Goal: Task Accomplishment & Management: Manage account settings

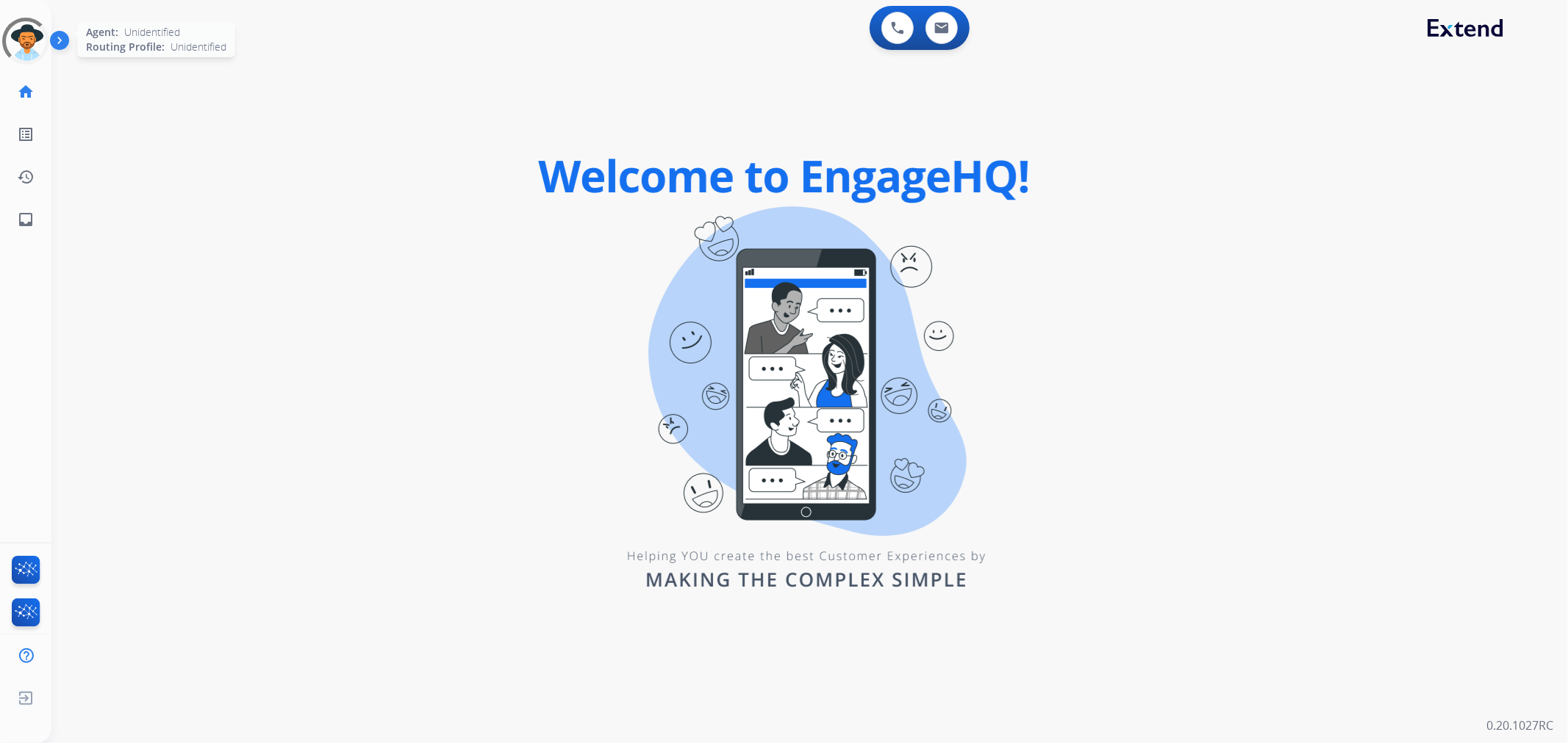
click at [22, 47] on div at bounding box center [26, 41] width 48 height 48
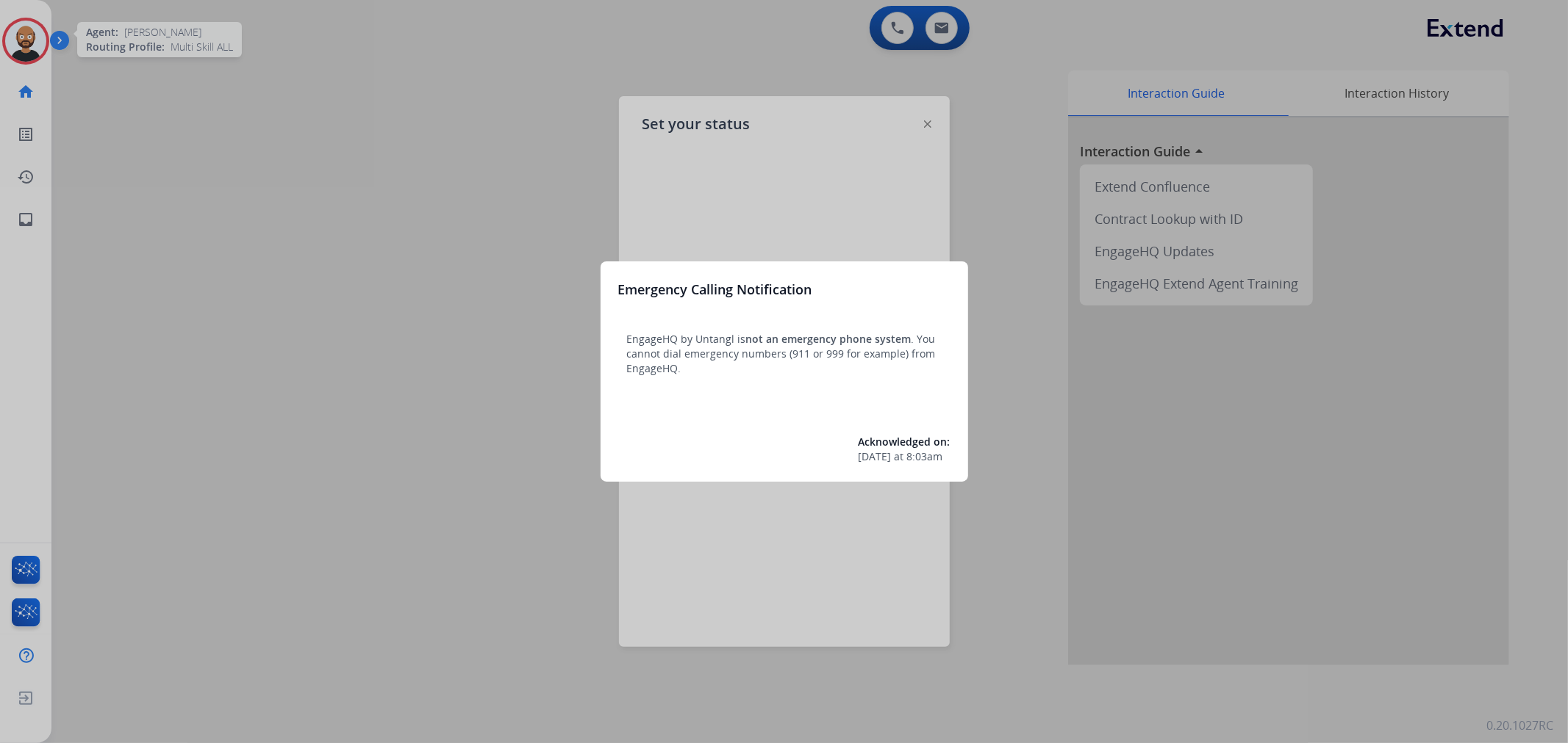
click at [22, 47] on div at bounding box center [784, 371] width 1568 height 743
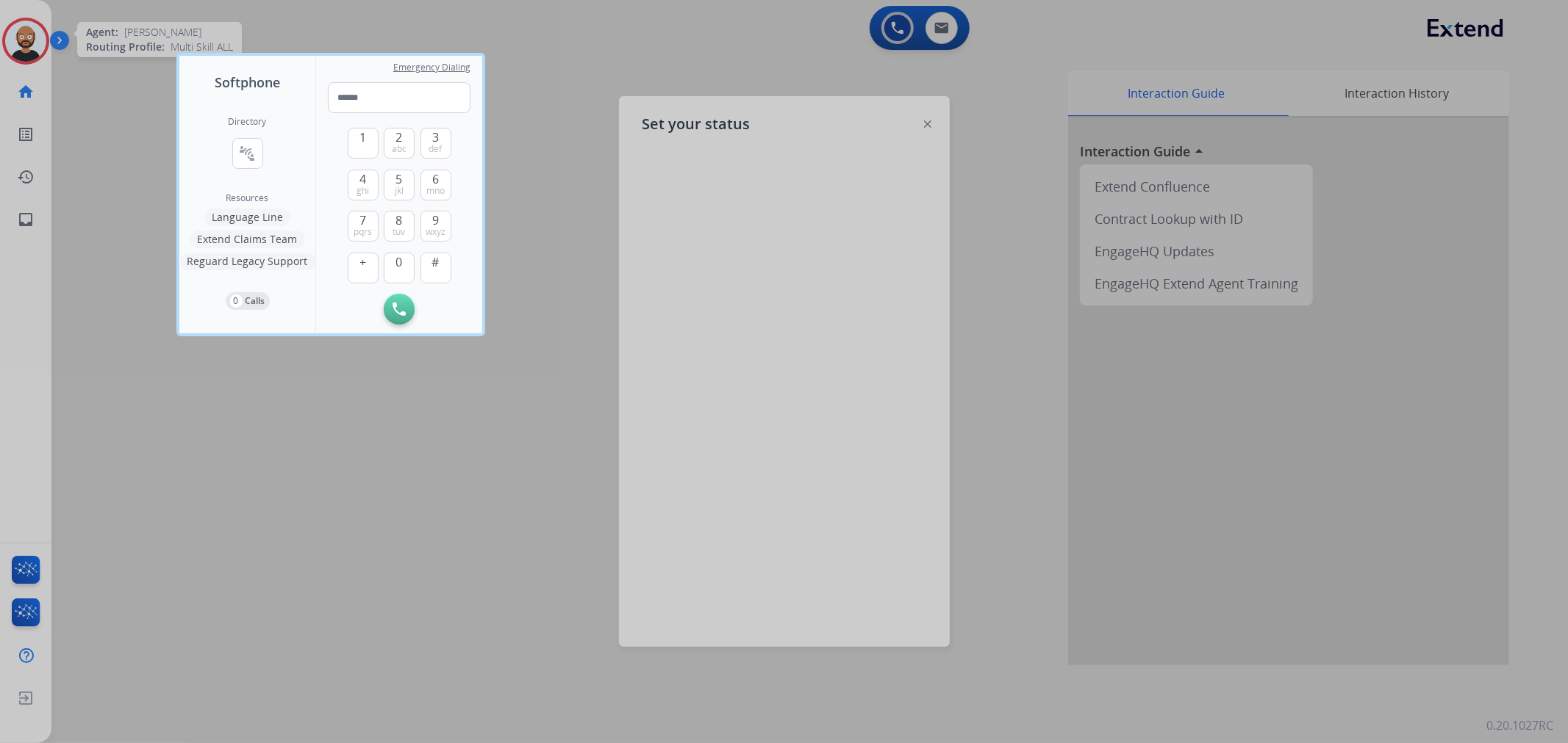
click at [38, 55] on div at bounding box center [784, 371] width 1568 height 743
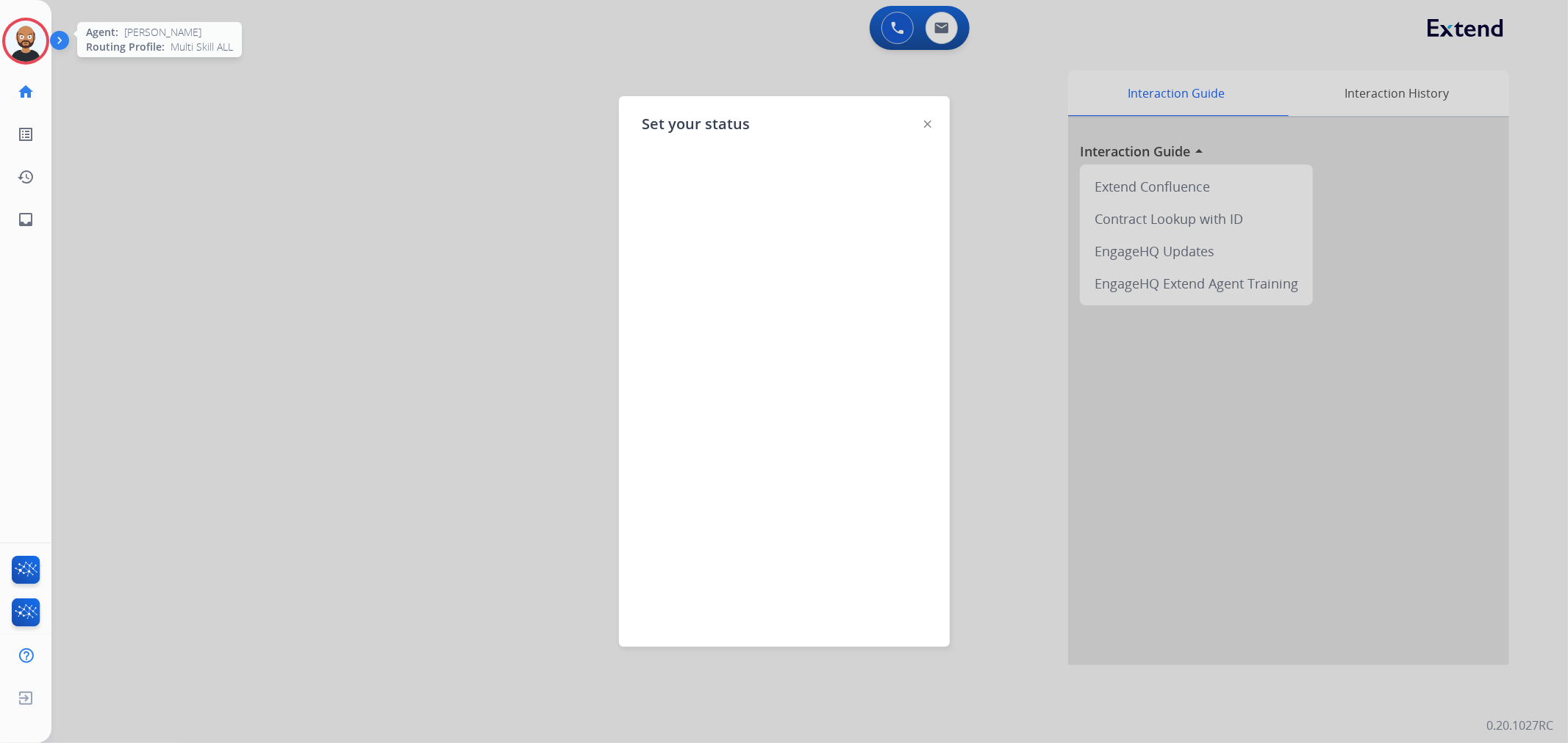
click at [30, 48] on img at bounding box center [25, 41] width 41 height 41
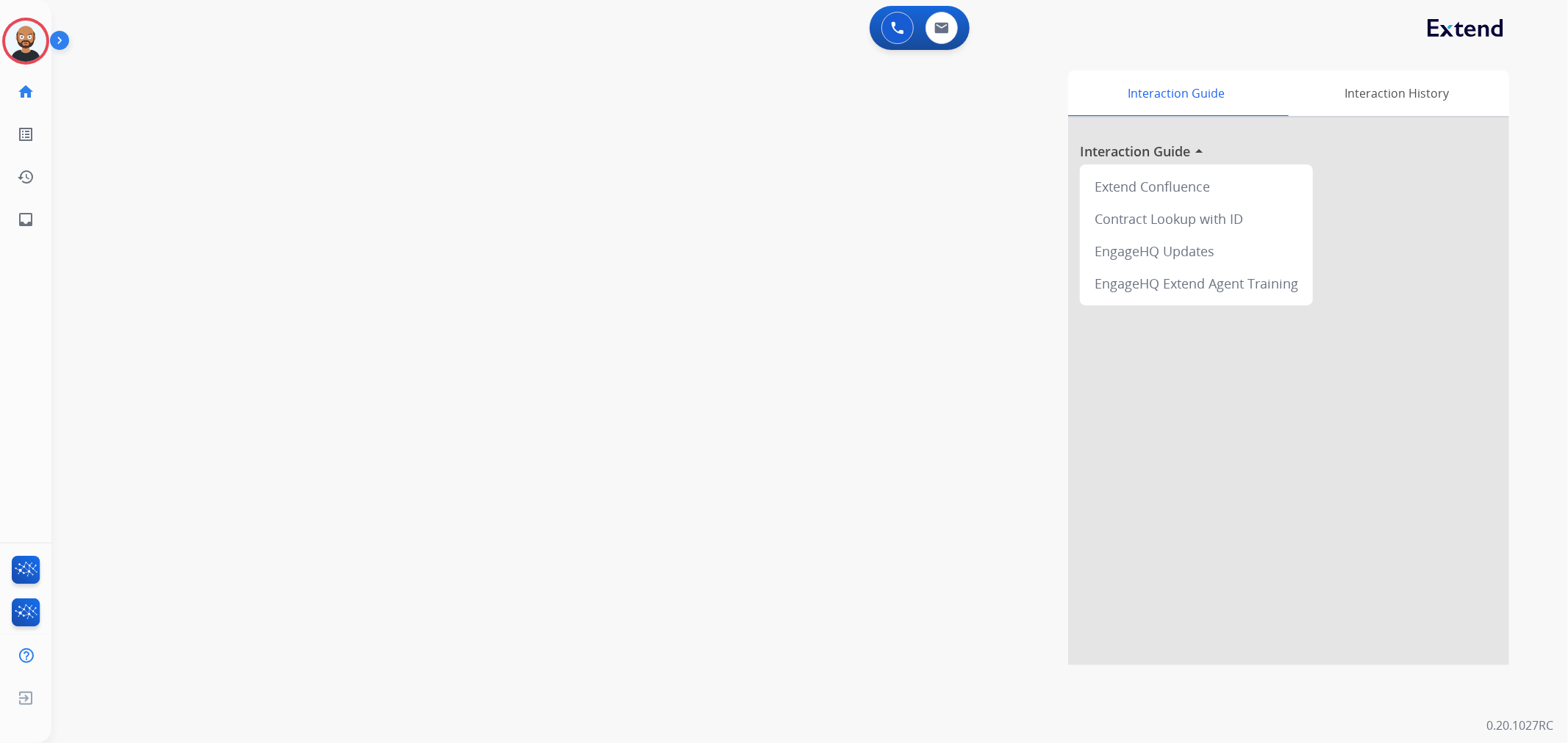
click at [38, 66] on div "[PERSON_NAME] Logged In Edit Avatar Agent: [PERSON_NAME] Profile: Multi Skill A…" at bounding box center [25, 120] width 51 height 241
click at [15, 37] on img at bounding box center [25, 41] width 41 height 41
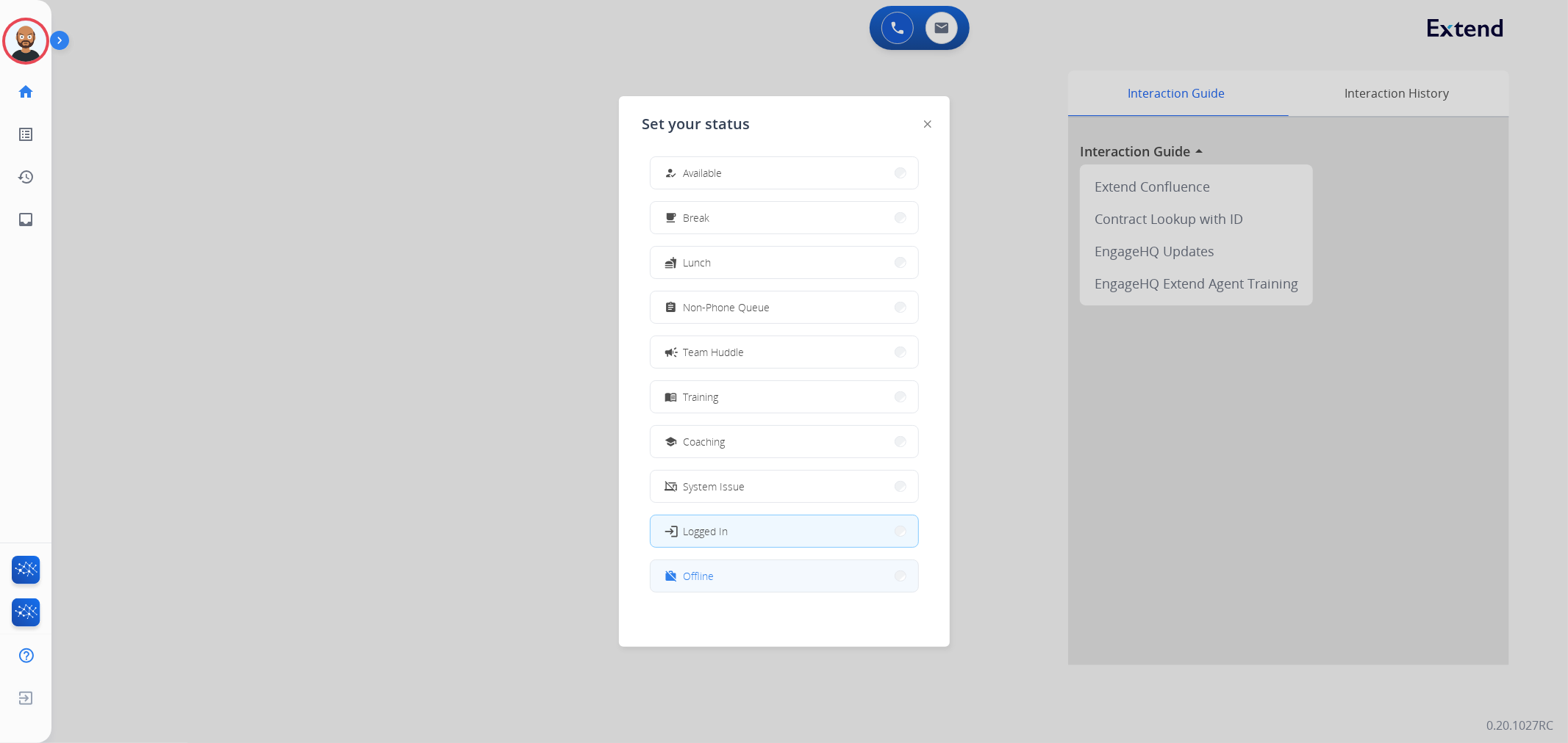
scroll to position [4, 0]
click at [691, 583] on div "work_off Offline" at bounding box center [688, 575] width 52 height 17
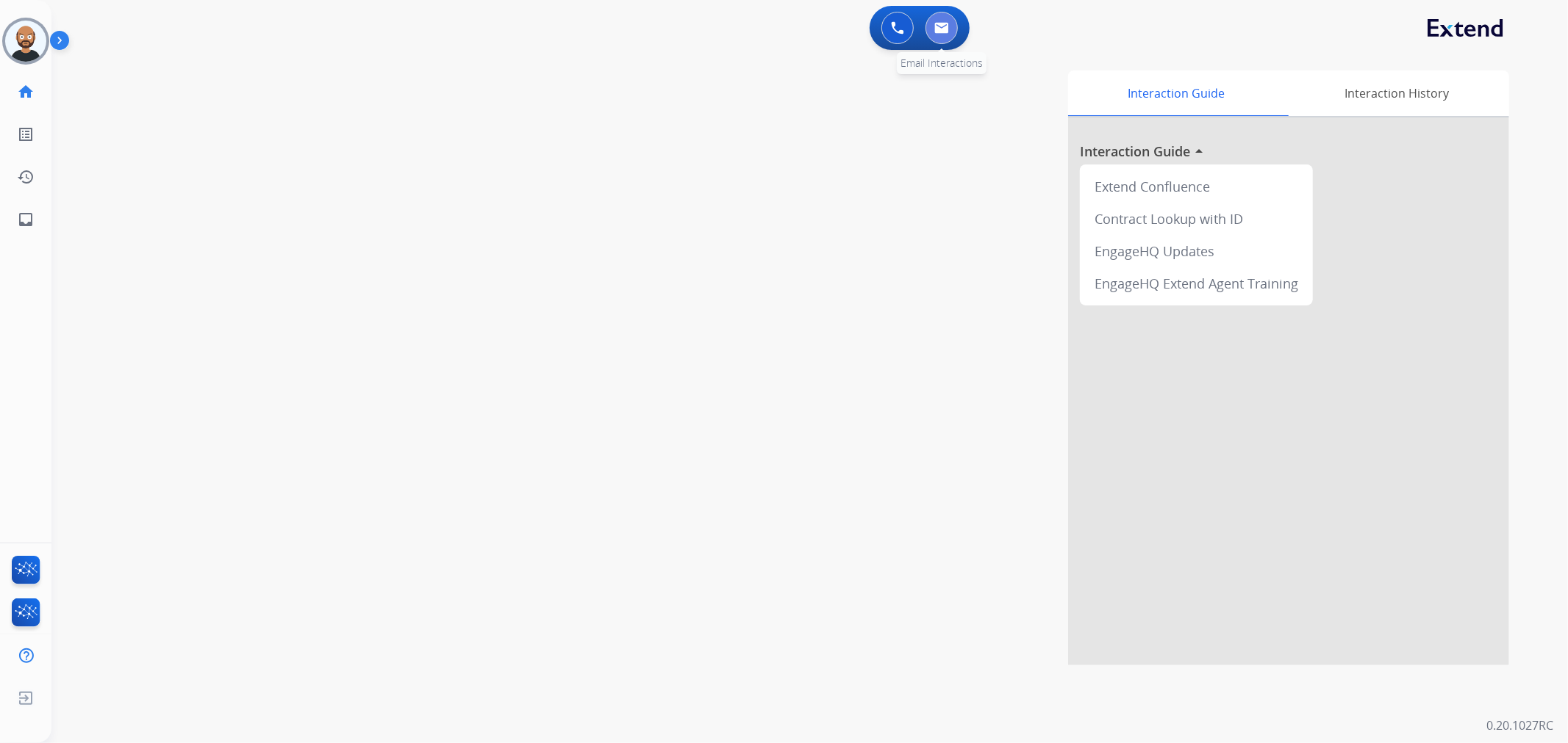
click at [946, 27] on img at bounding box center [941, 28] width 15 height 12
select select "**********"
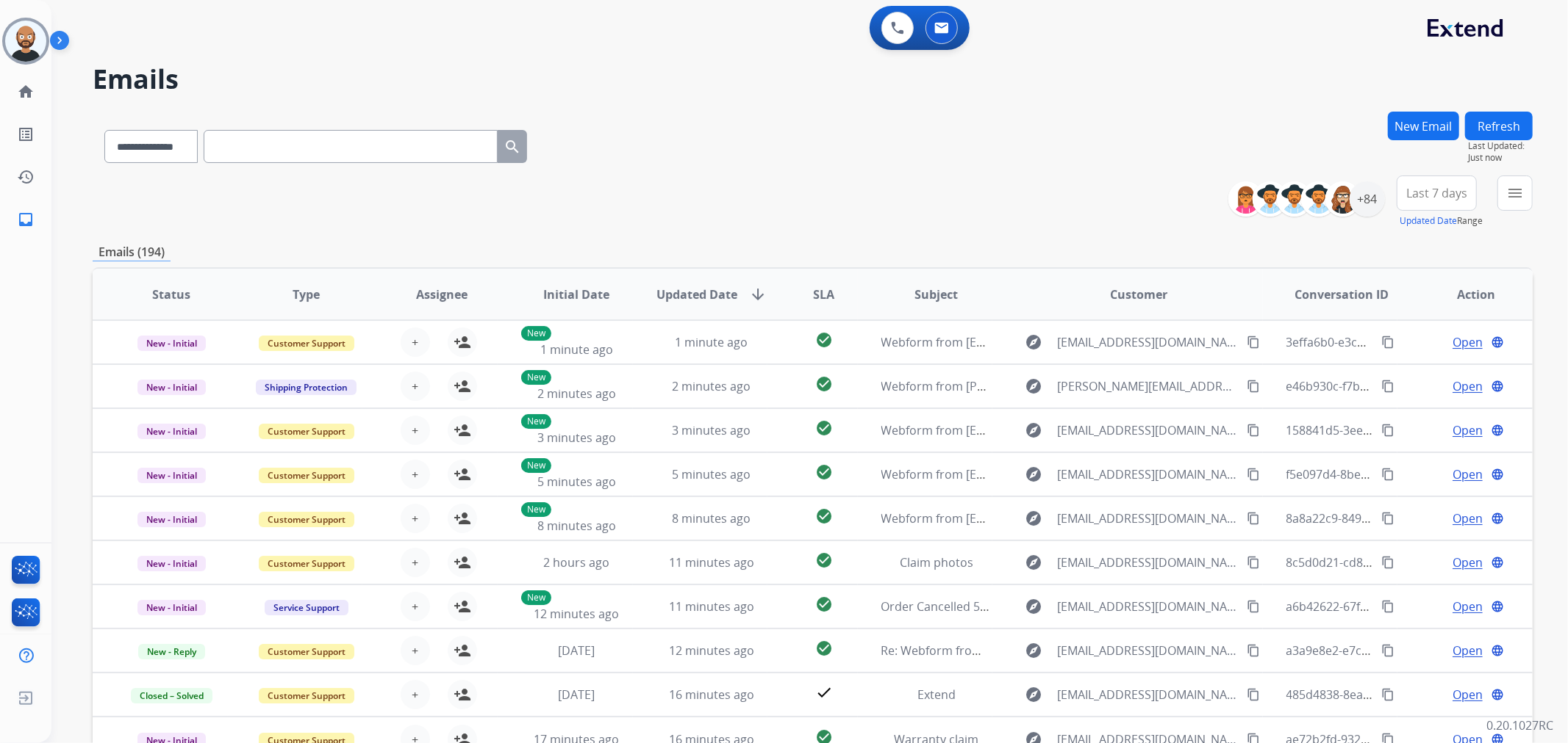
drag, startPoint x: 1409, startPoint y: 201, endPoint x: 1417, endPoint y: 190, distance: 13.6
click at [1417, 190] on span "Last 7 days" at bounding box center [1436, 193] width 61 height 6
click at [1400, 370] on div "Last 90 days" at bounding box center [1431, 371] width 80 height 22
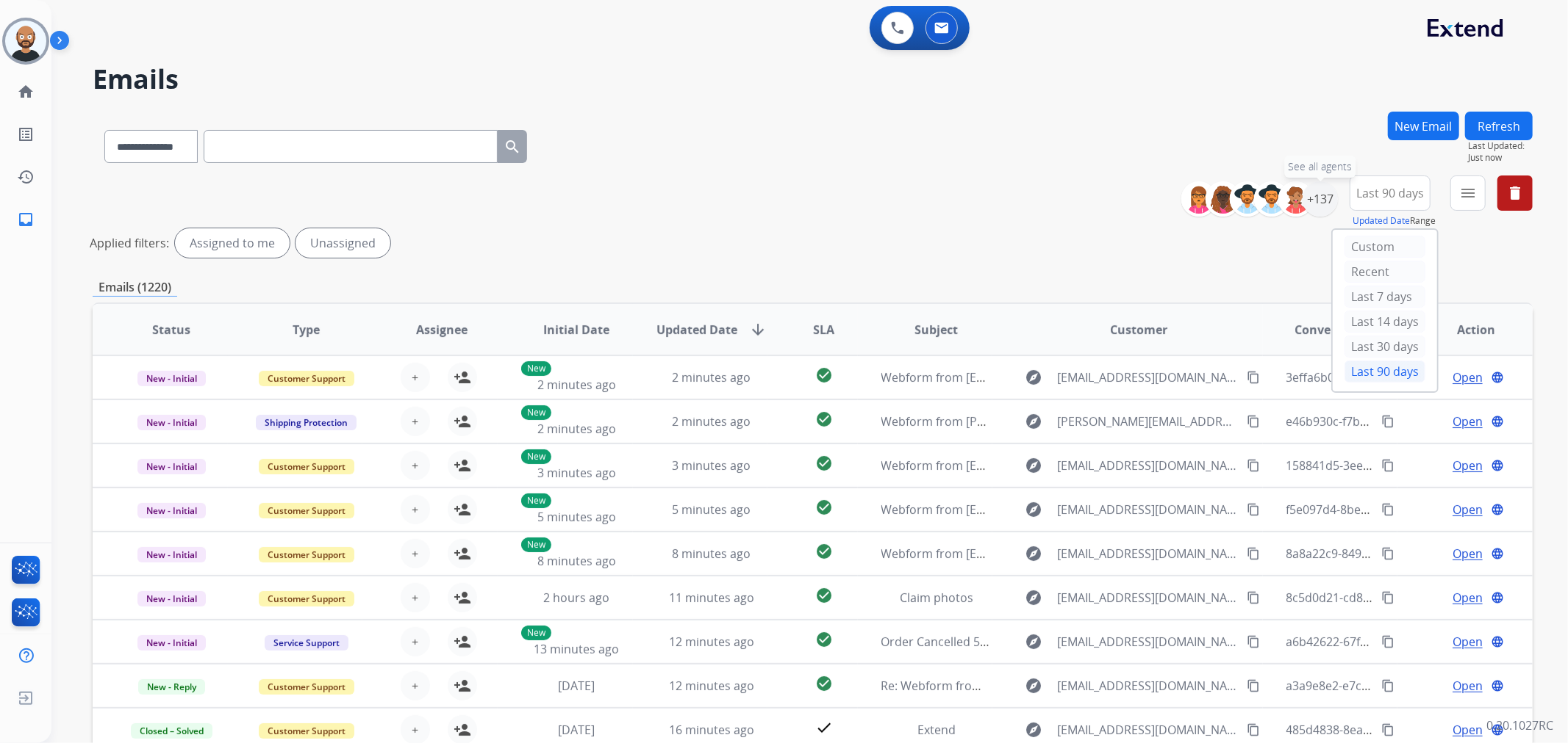
click at [1313, 203] on div "+137" at bounding box center [1320, 199] width 35 height 35
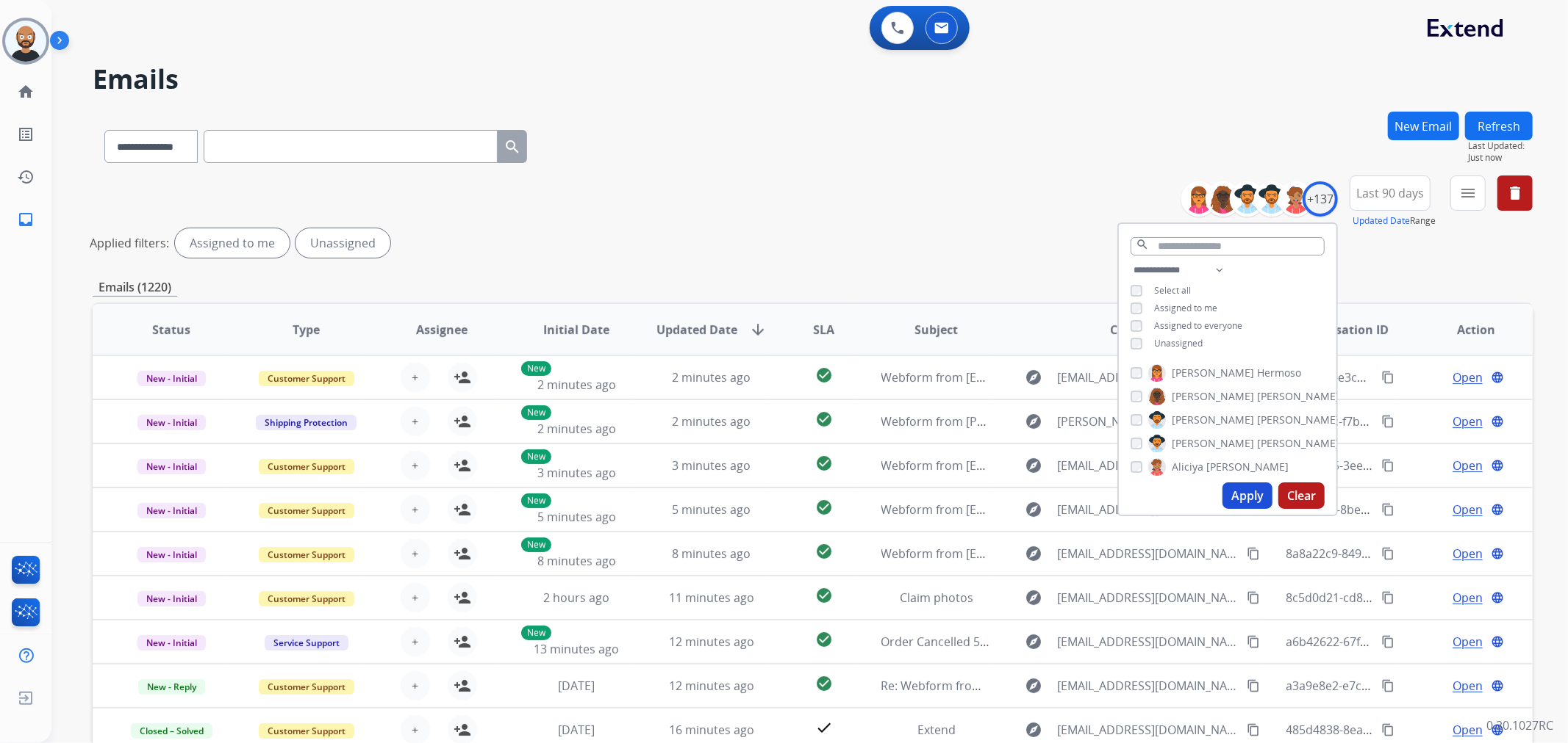
click at [1183, 307] on span "Assigned to me" at bounding box center [1185, 308] width 63 height 13
click at [1244, 494] on button "Apply" at bounding box center [1247, 495] width 50 height 26
click at [1459, 200] on mat-icon "menu" at bounding box center [1467, 193] width 17 height 17
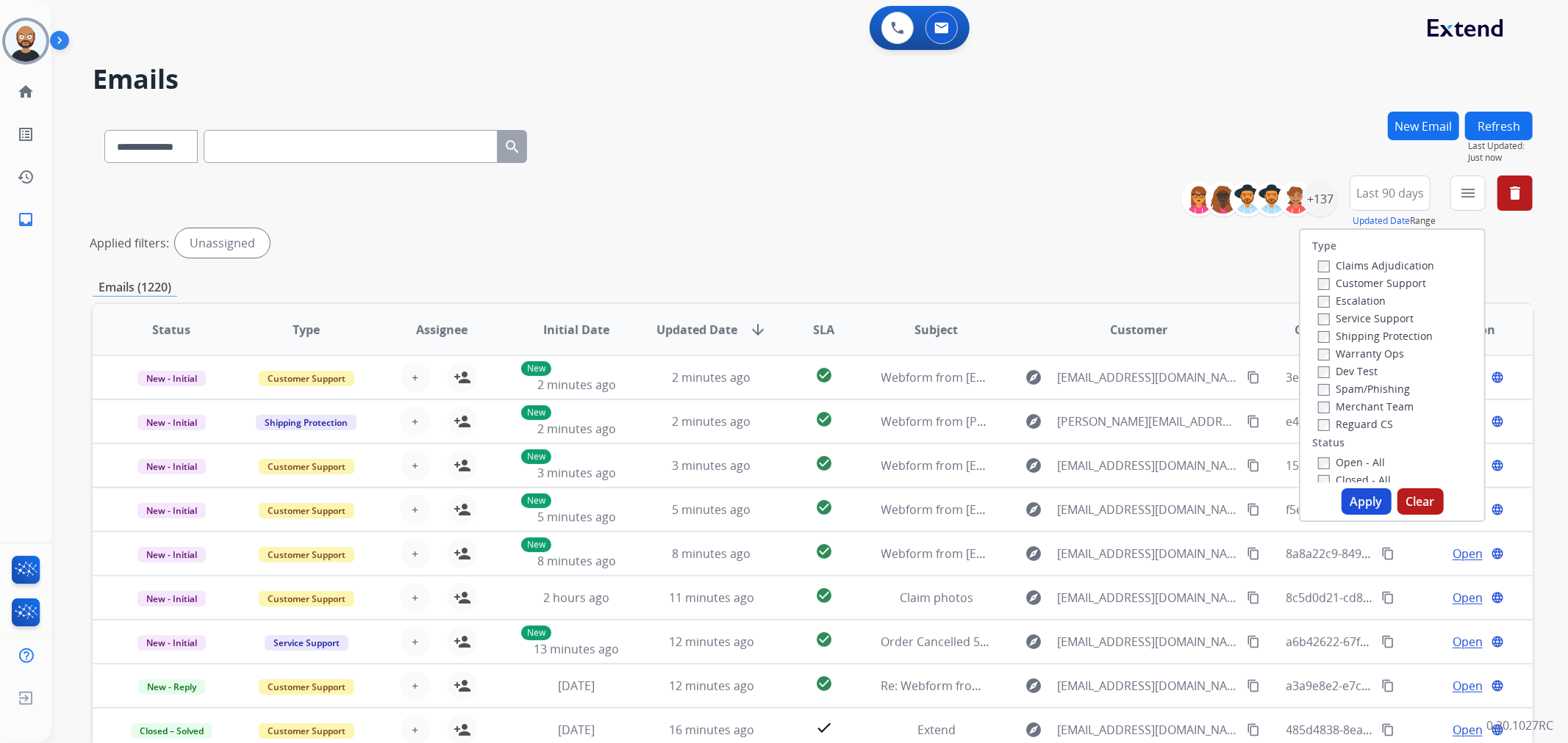
click at [1352, 284] on label "Customer Support" at bounding box center [1371, 283] width 108 height 14
click at [1334, 331] on label "Shipping Protection" at bounding box center [1375, 336] width 114 height 14
click at [1340, 427] on label "Reguard CS" at bounding box center [1355, 424] width 75 height 14
click at [1349, 349] on label "New - Reply" at bounding box center [1356, 352] width 77 height 14
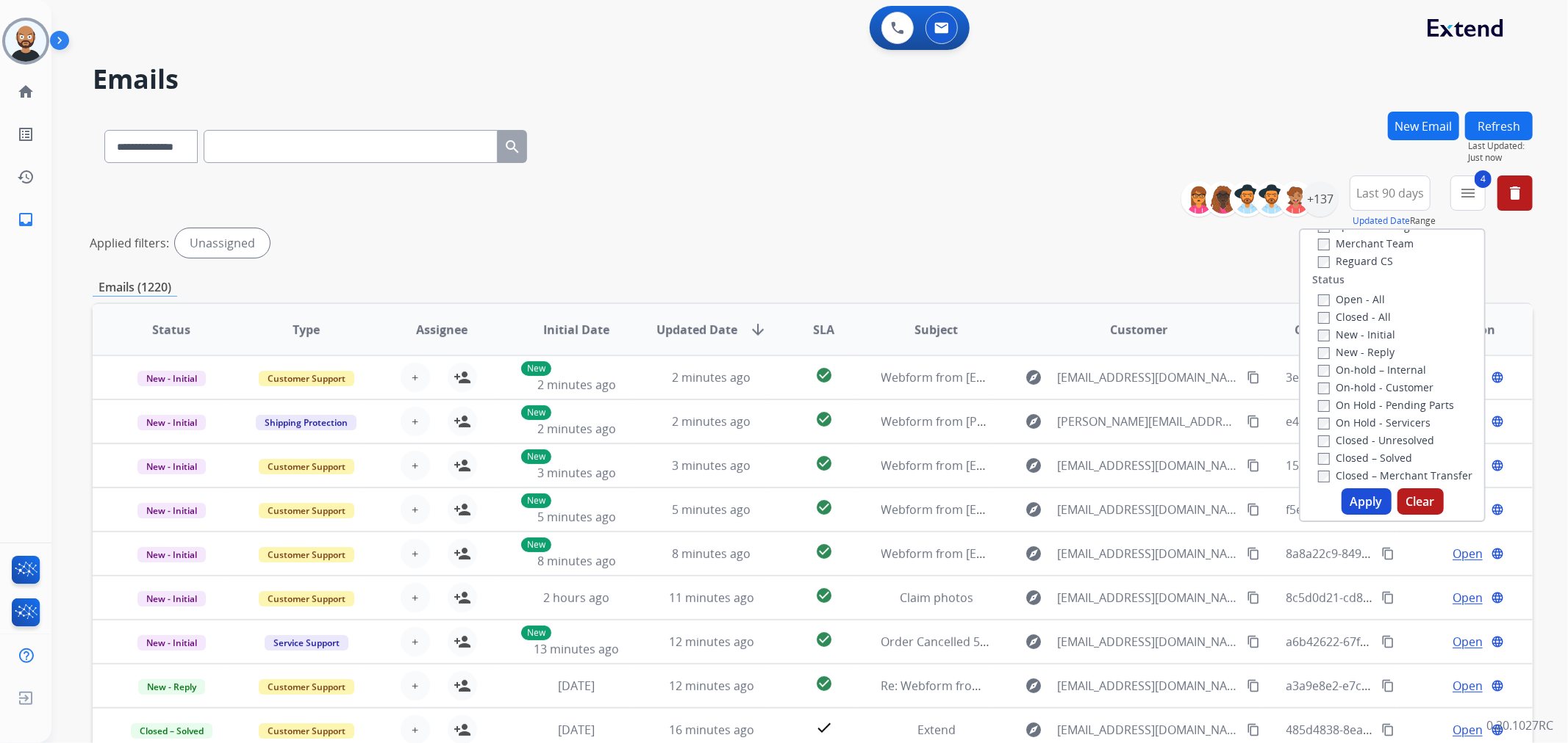
click at [1357, 497] on button "Apply" at bounding box center [1366, 501] width 50 height 26
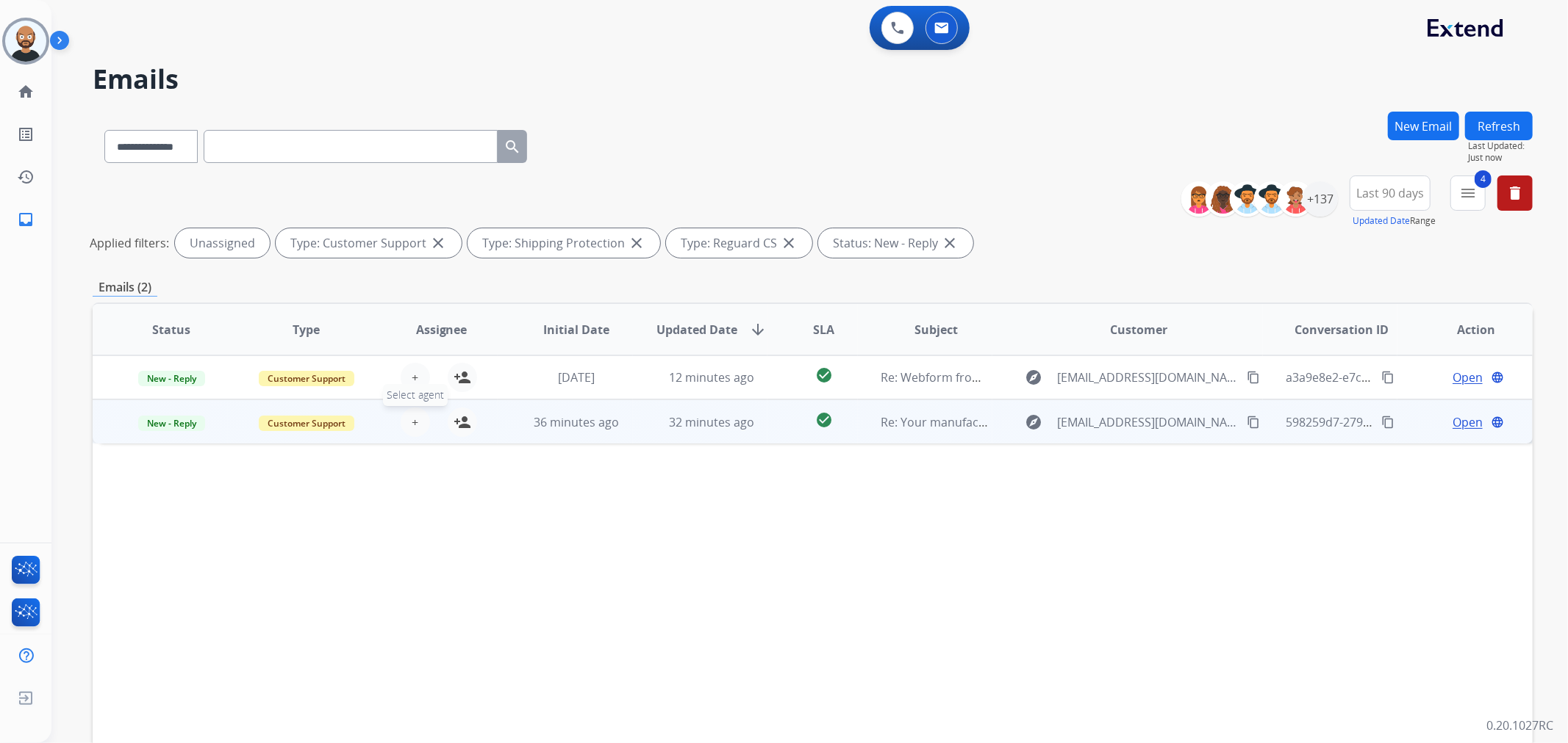
click at [415, 424] on span "+" at bounding box center [415, 422] width 7 height 17
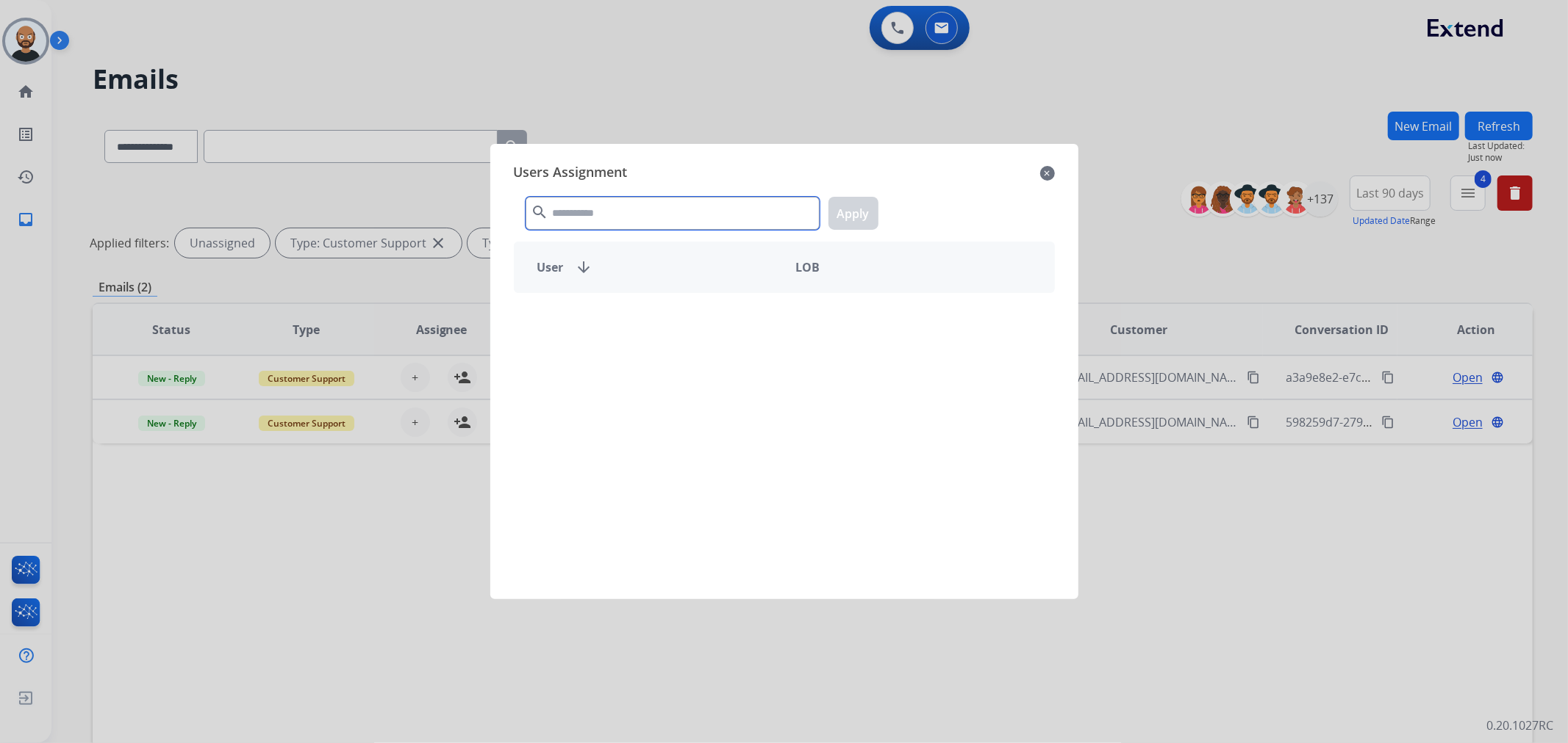
click at [617, 209] on input "text" at bounding box center [672, 213] width 294 height 33
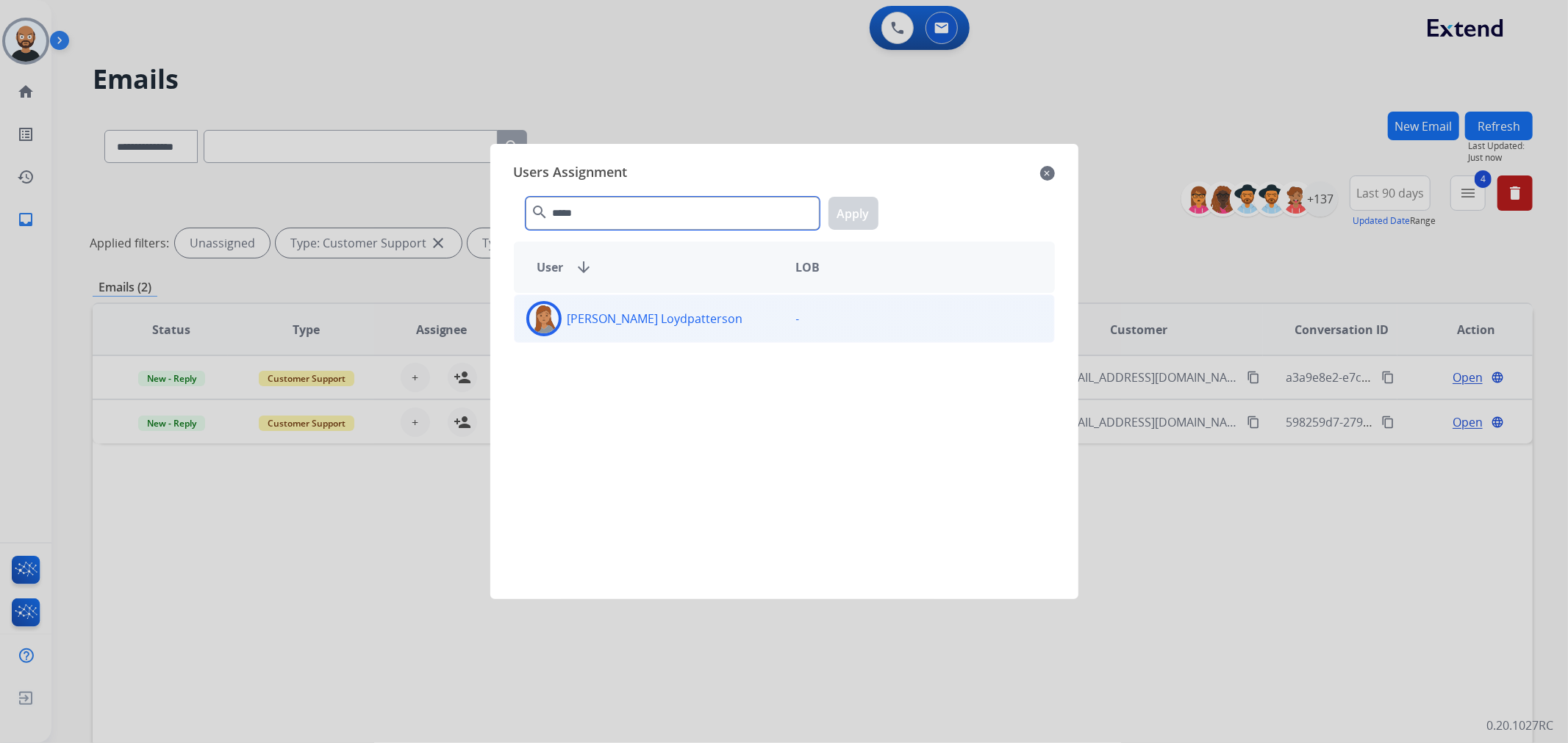
type input "*****"
click at [665, 321] on p "[PERSON_NAME] Loydpatterson" at bounding box center [654, 319] width 175 height 17
click at [831, 208] on button "Apply" at bounding box center [854, 213] width 50 height 33
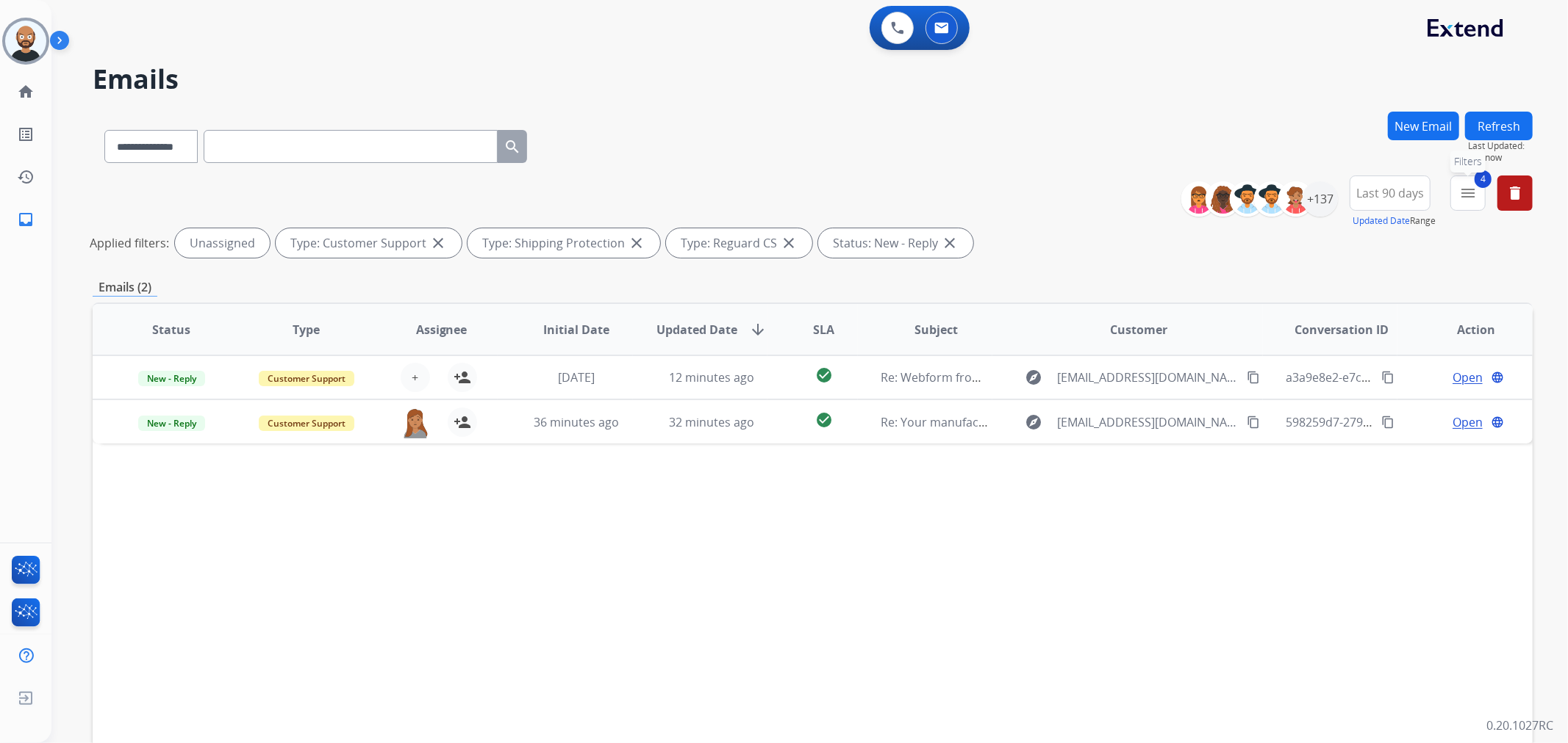
click at [1461, 192] on mat-icon "menu" at bounding box center [1467, 193] width 17 height 17
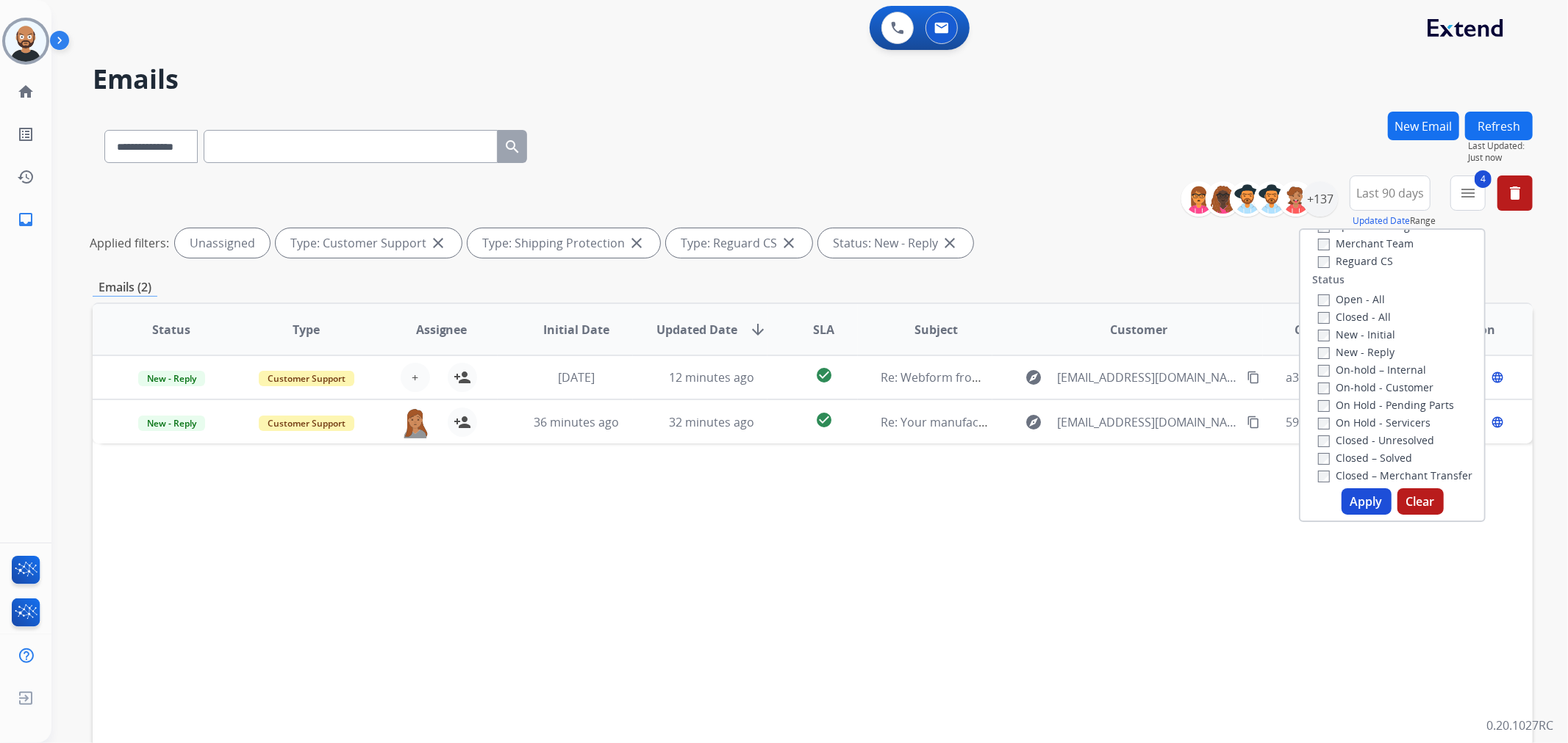
click at [1347, 343] on div "New - Reply" at bounding box center [1395, 352] width 154 height 17
click at [1348, 349] on label "New - Reply" at bounding box center [1356, 352] width 77 height 14
click at [1345, 339] on label "New - Initial" at bounding box center [1357, 334] width 78 height 14
click at [1356, 504] on button "Apply" at bounding box center [1366, 501] width 50 height 26
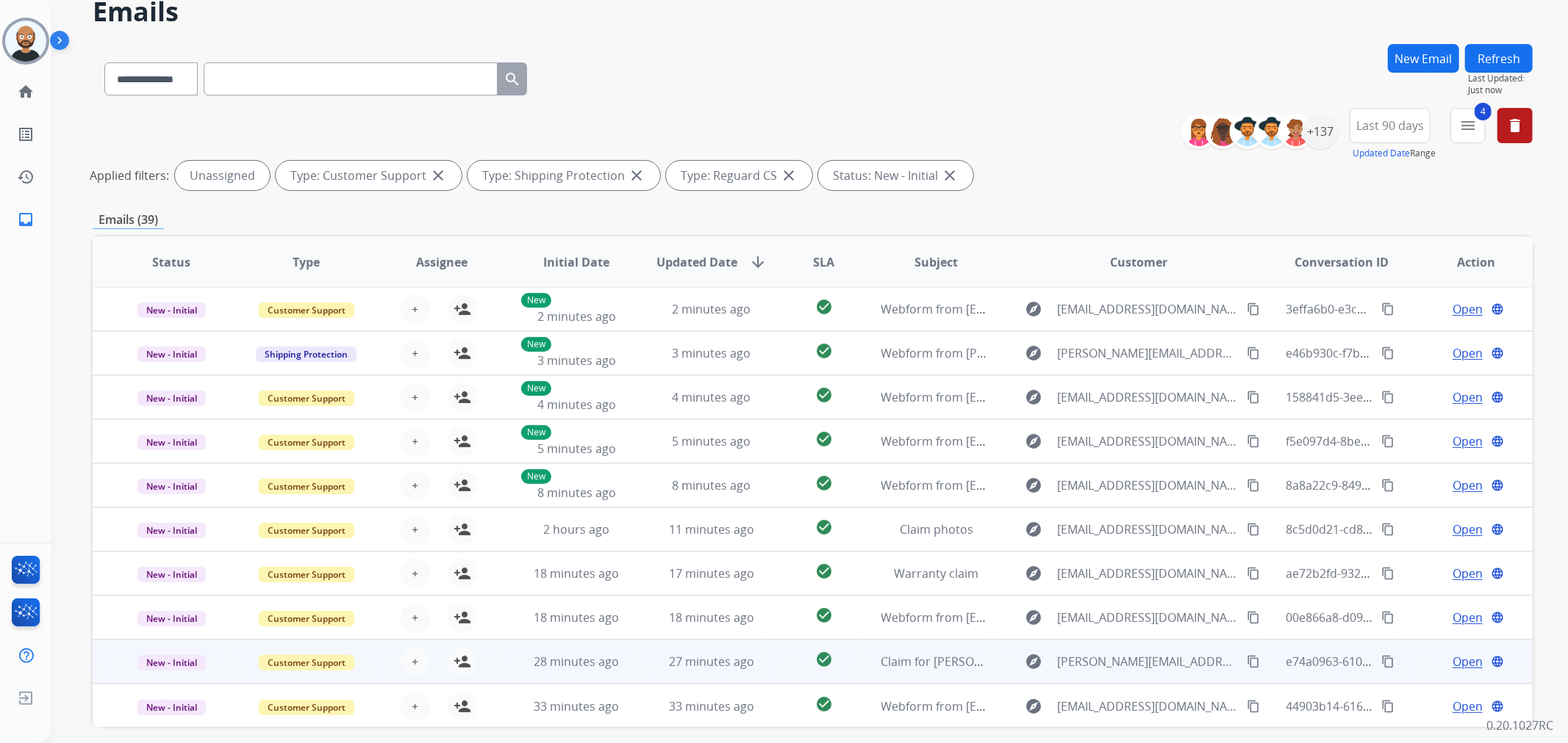
scroll to position [127, 0]
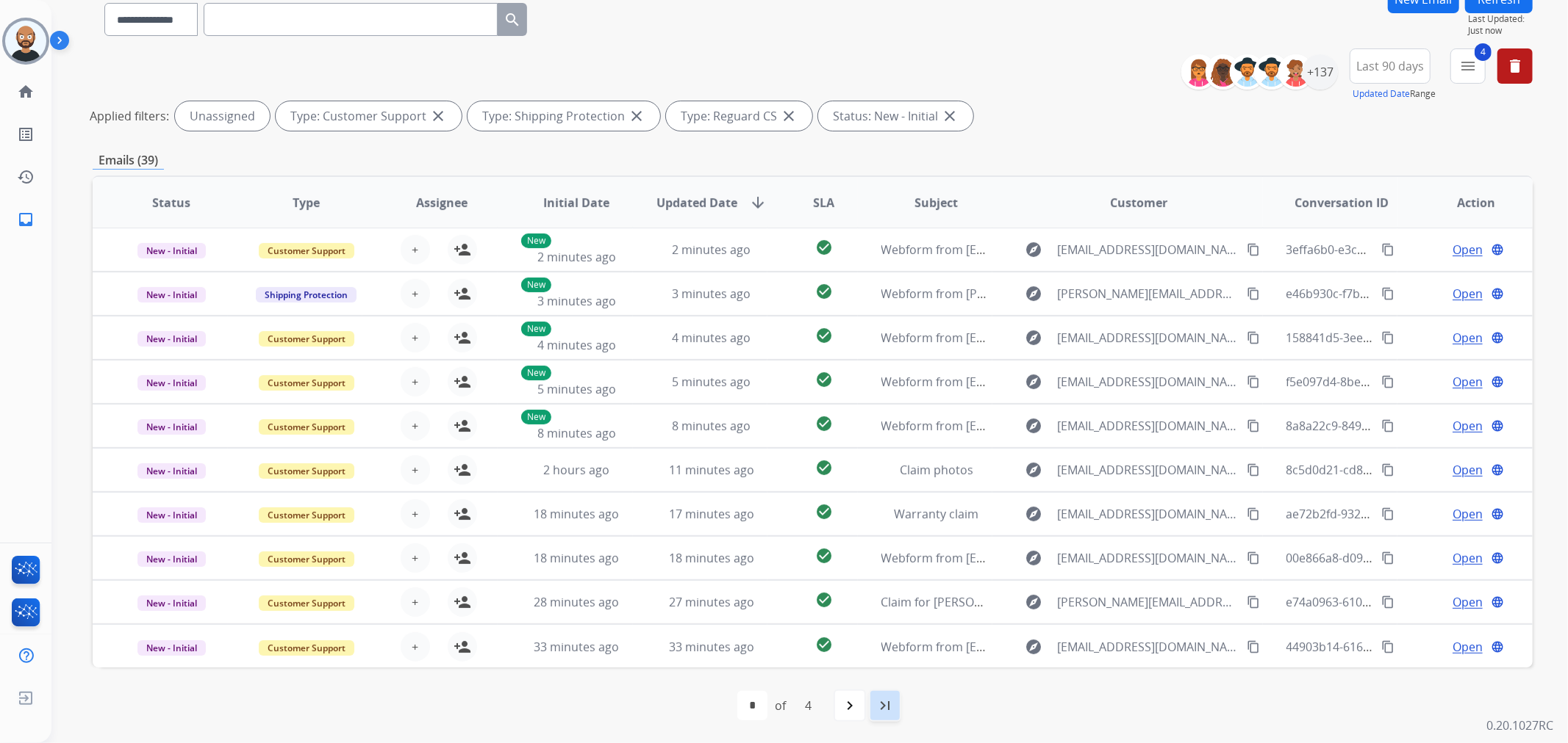
click at [876, 701] on mat-icon "last_page" at bounding box center [885, 706] width 17 height 17
select select "*"
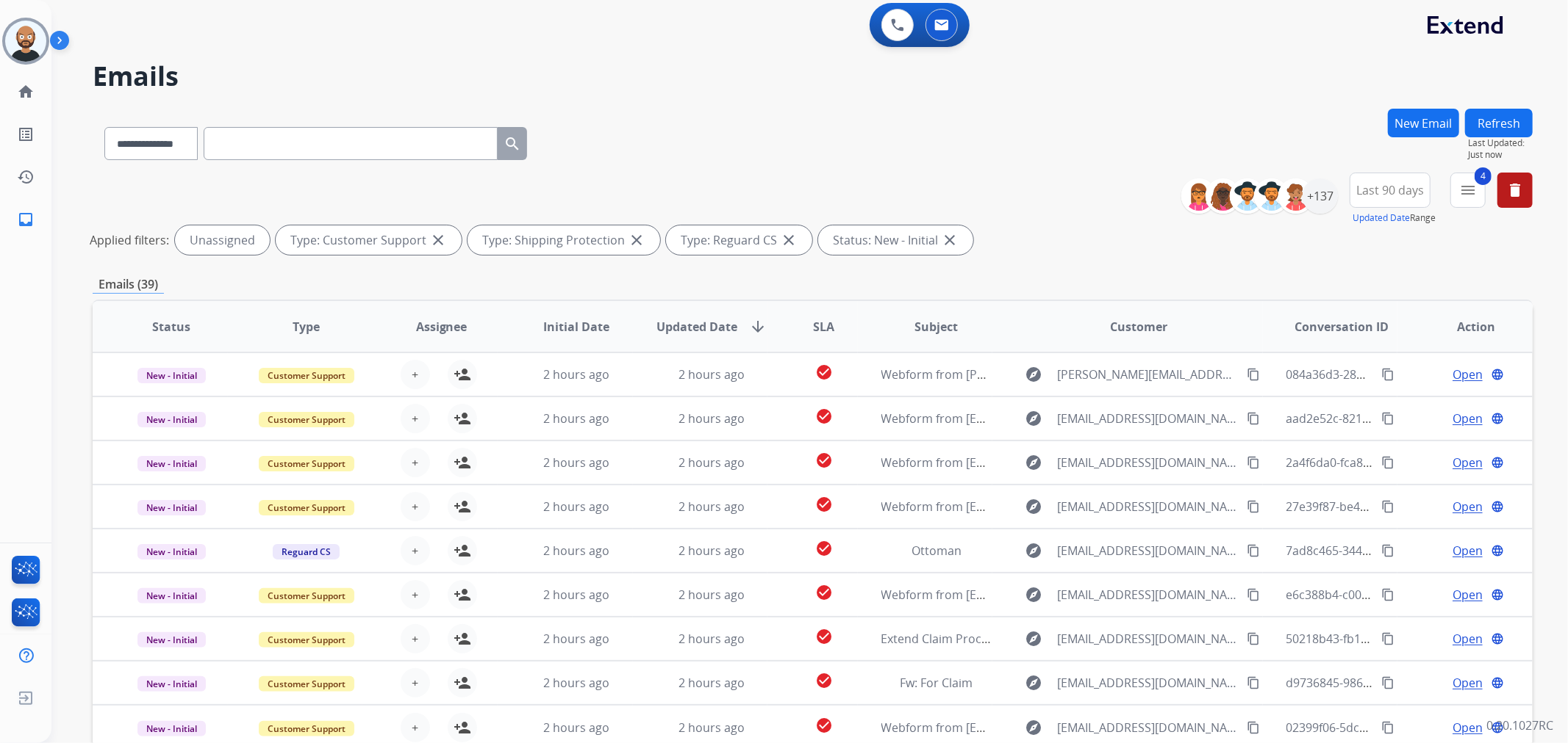
scroll to position [0, 0]
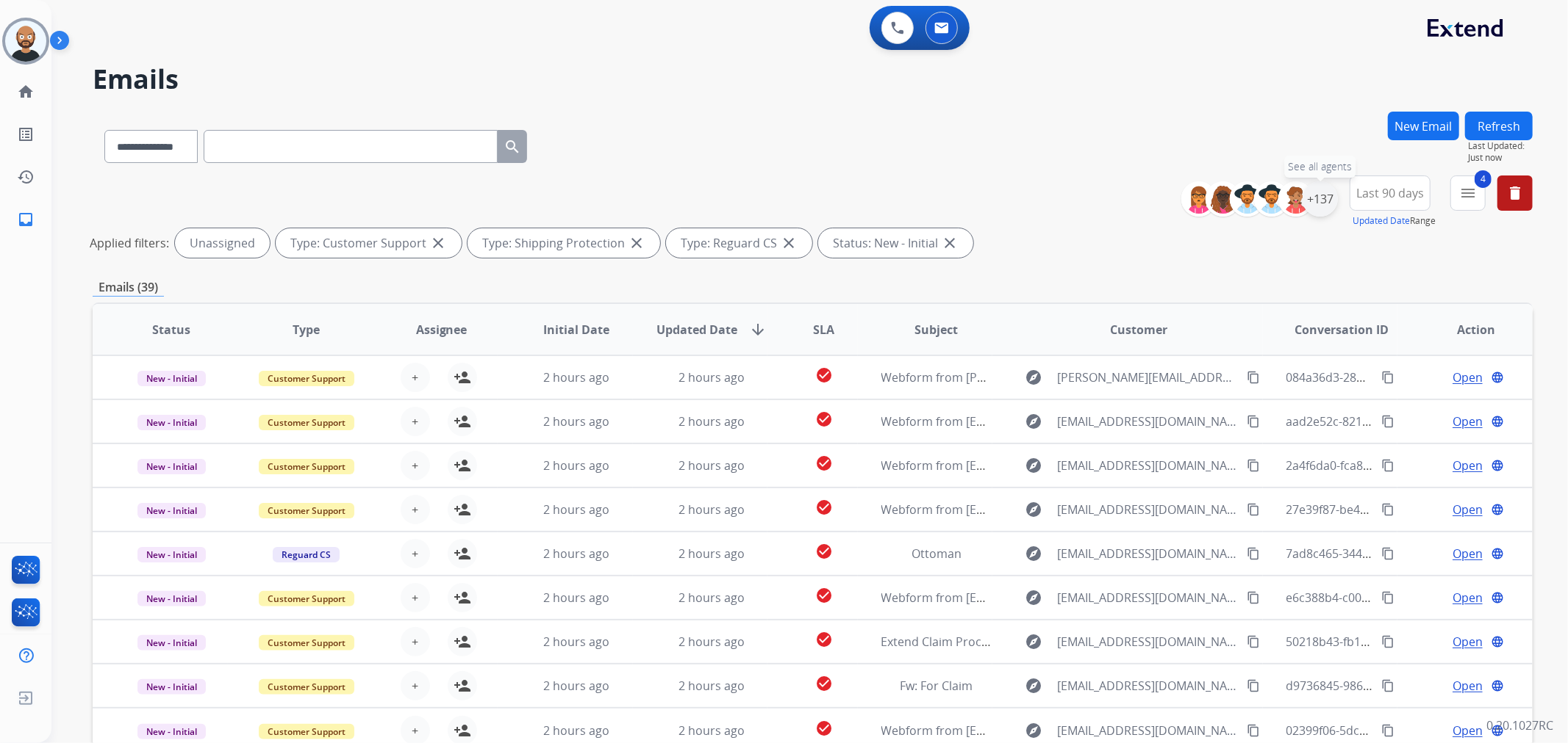
click at [1329, 200] on div "+137" at bounding box center [1320, 199] width 35 height 35
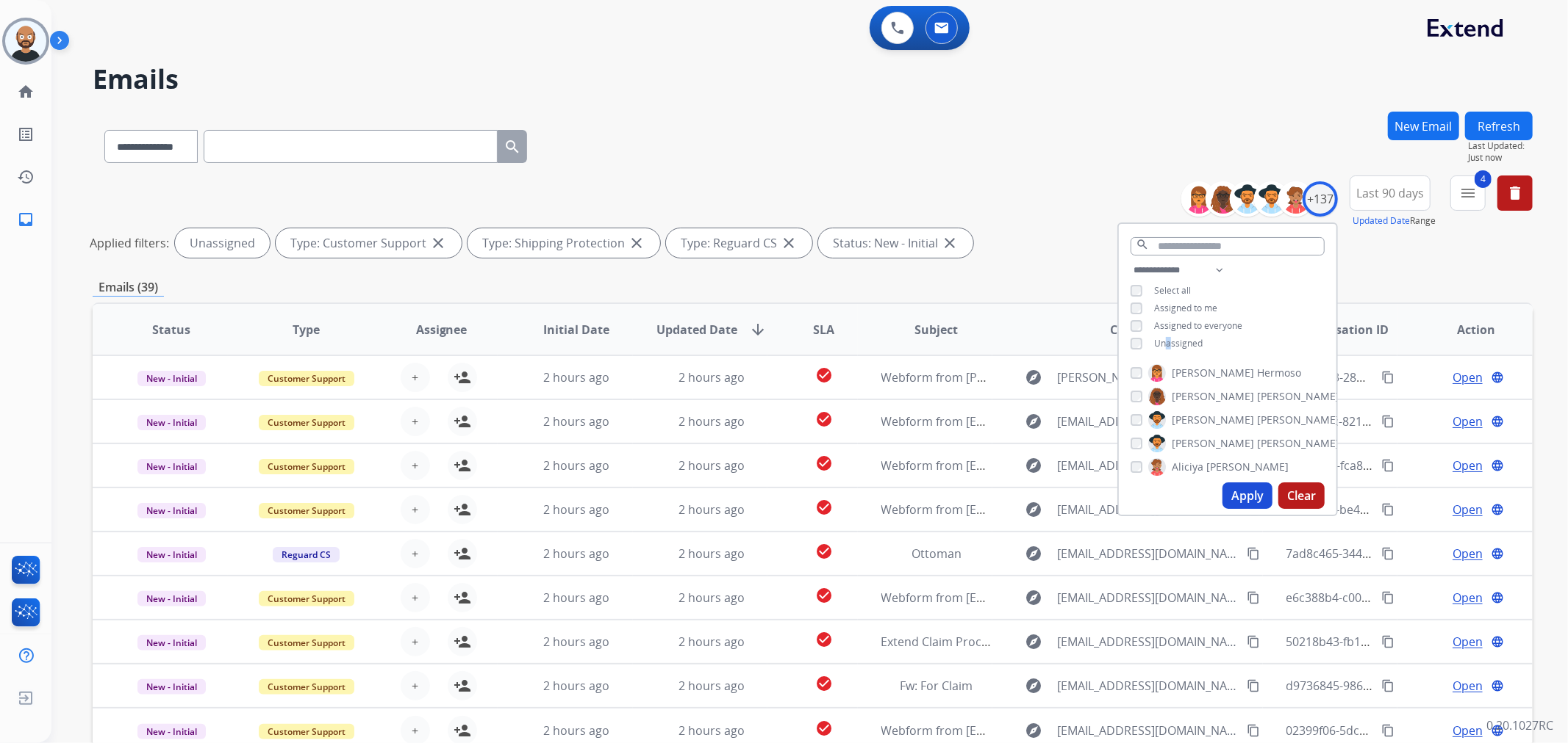
click at [1165, 340] on span "Unassigned" at bounding box center [1178, 343] width 48 height 13
click at [1167, 270] on select "**********" at bounding box center [1180, 270] width 102 height 17
select select "**********"
click at [1130, 262] on select "**********" at bounding box center [1180, 270] width 102 height 17
drag, startPoint x: 1233, startPoint y: 496, endPoint x: 1157, endPoint y: 306, distance: 204.6
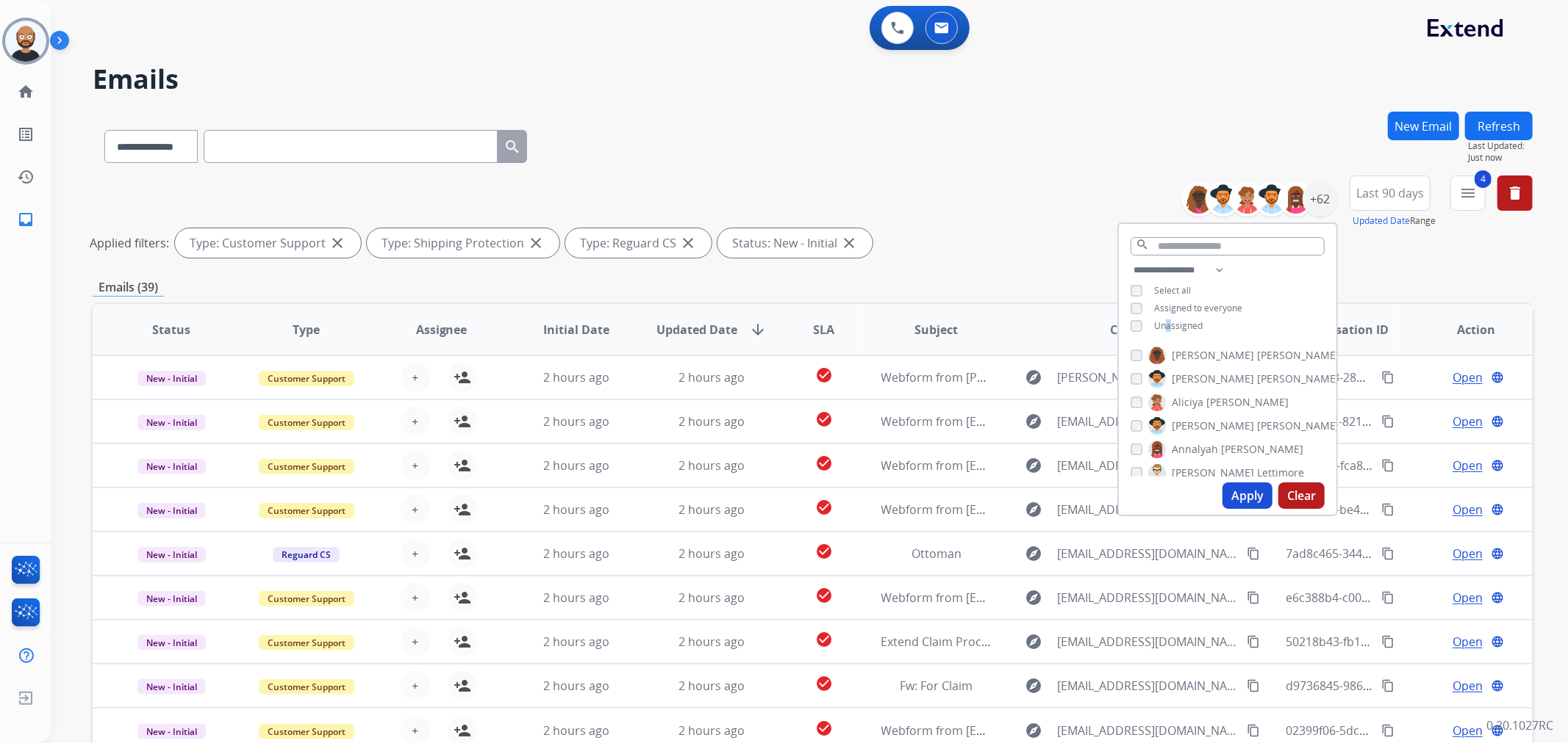
click at [1171, 299] on div "**********" at bounding box center [1228, 369] width 221 height 294
click at [1243, 493] on button "Apply" at bounding box center [1247, 495] width 50 height 26
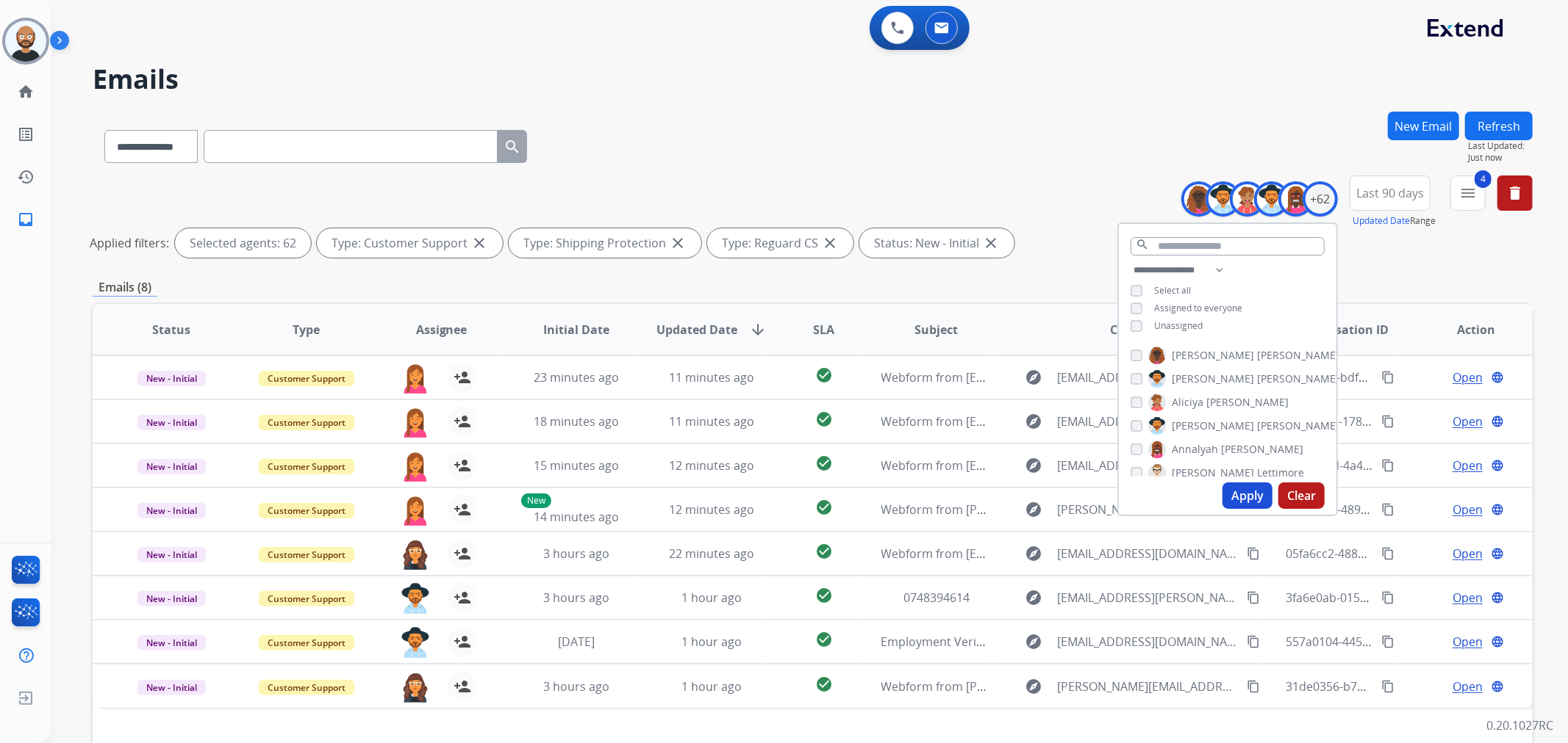
click at [976, 289] on div "Emails (8)" at bounding box center [813, 287] width 1440 height 18
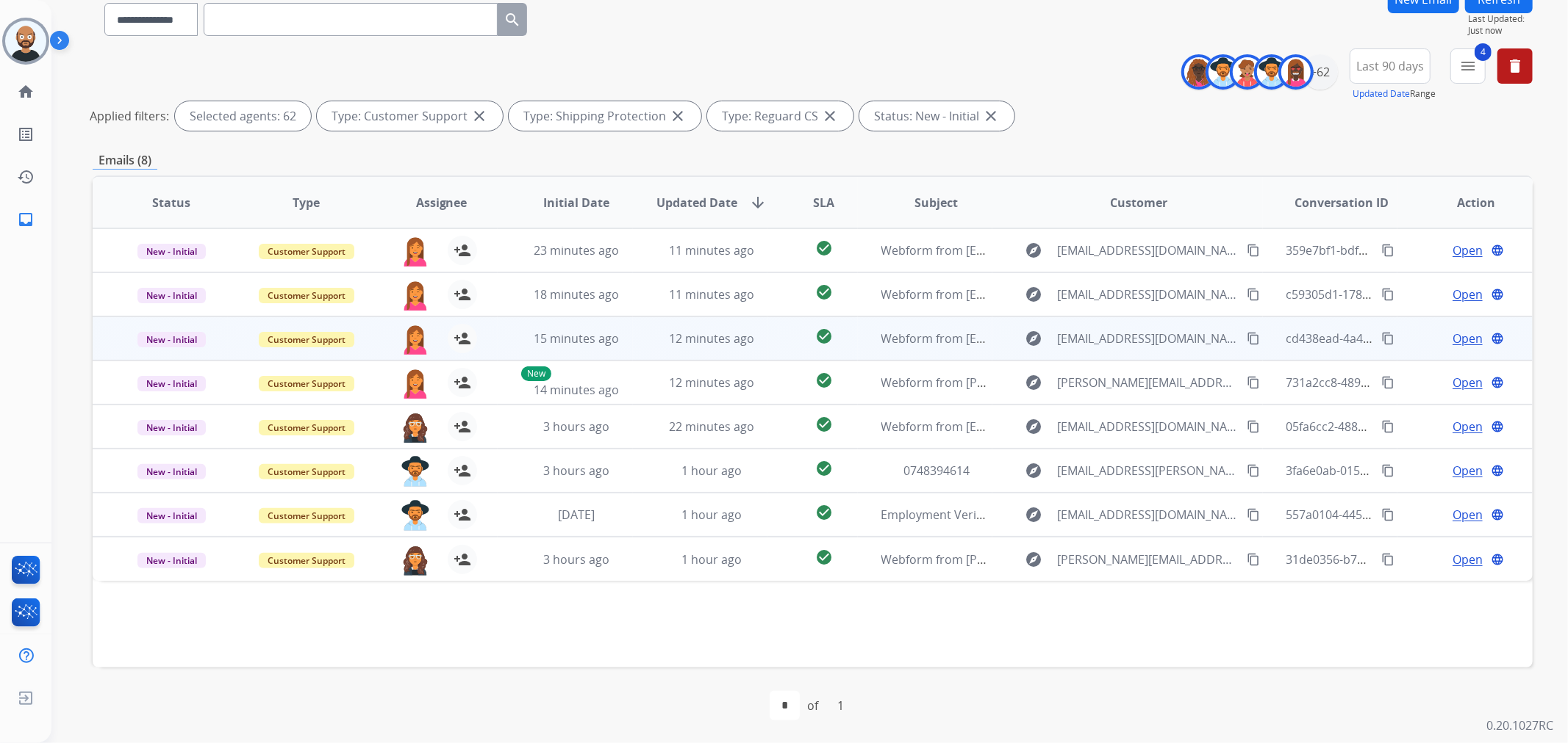
scroll to position [46, 0]
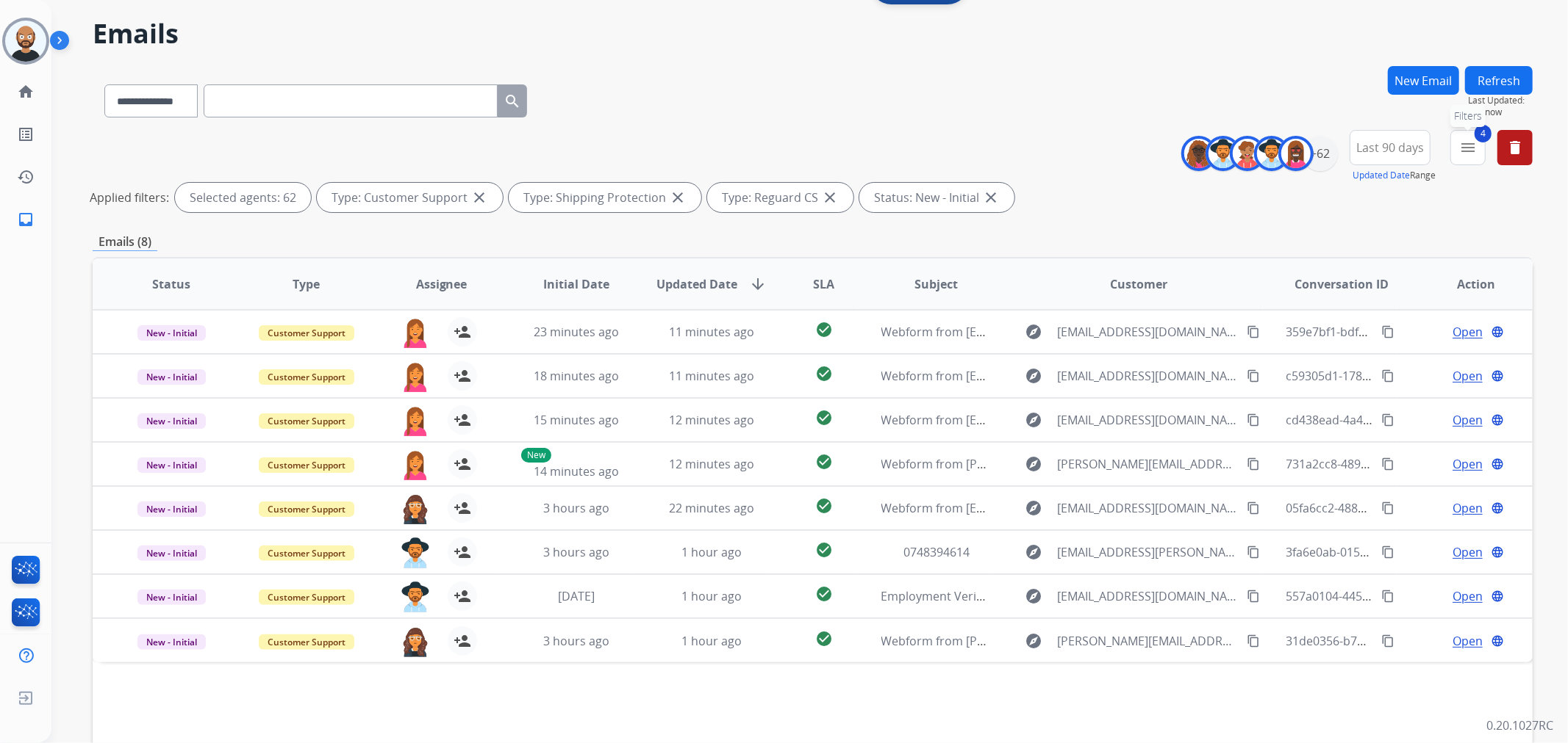
click at [1452, 152] on button "4 menu Filters" at bounding box center [1467, 147] width 35 height 35
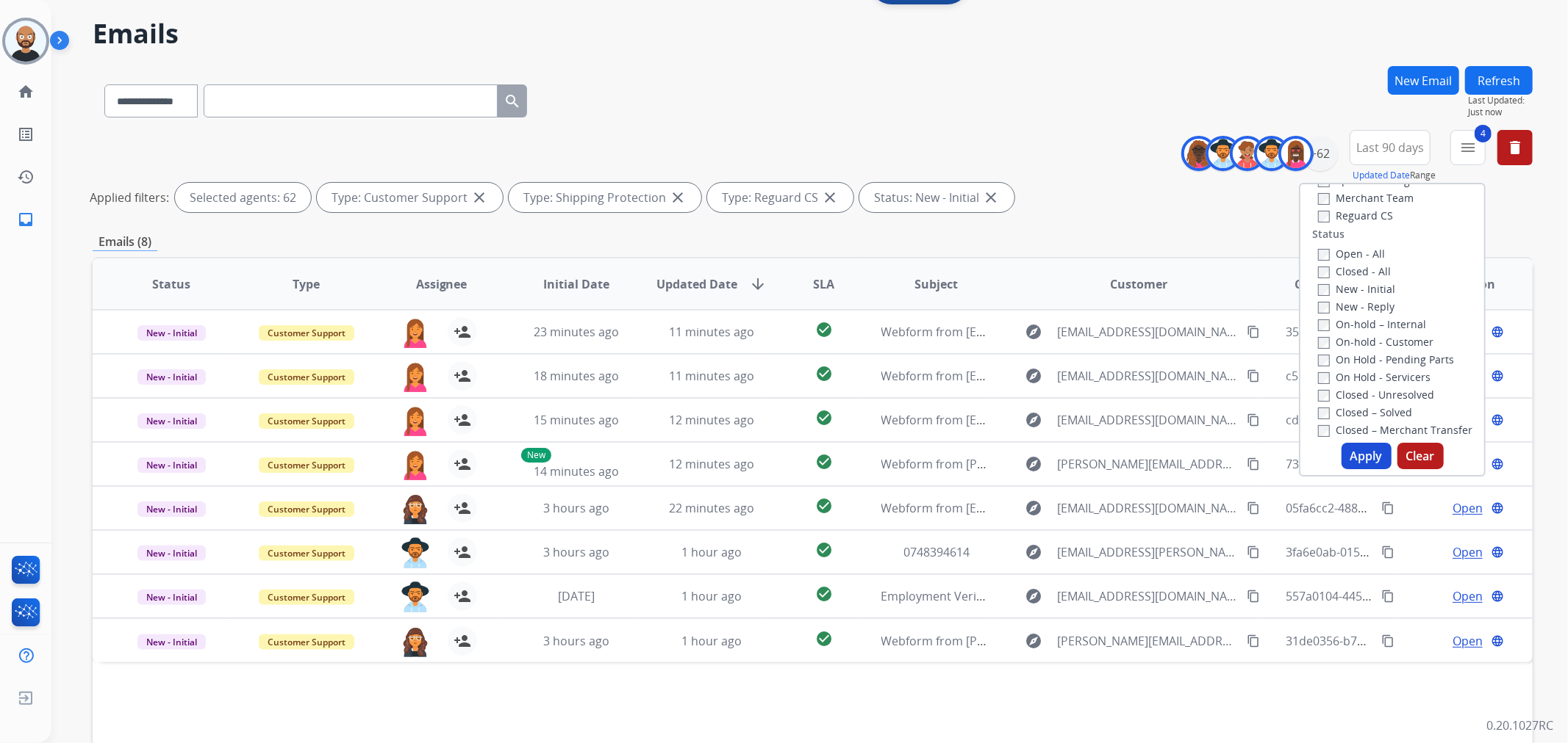
click at [1354, 292] on label "New - Initial" at bounding box center [1357, 289] width 78 height 14
click at [1348, 302] on label "New - Reply" at bounding box center [1356, 306] width 77 height 14
click at [1361, 460] on button "Apply" at bounding box center [1366, 455] width 50 height 26
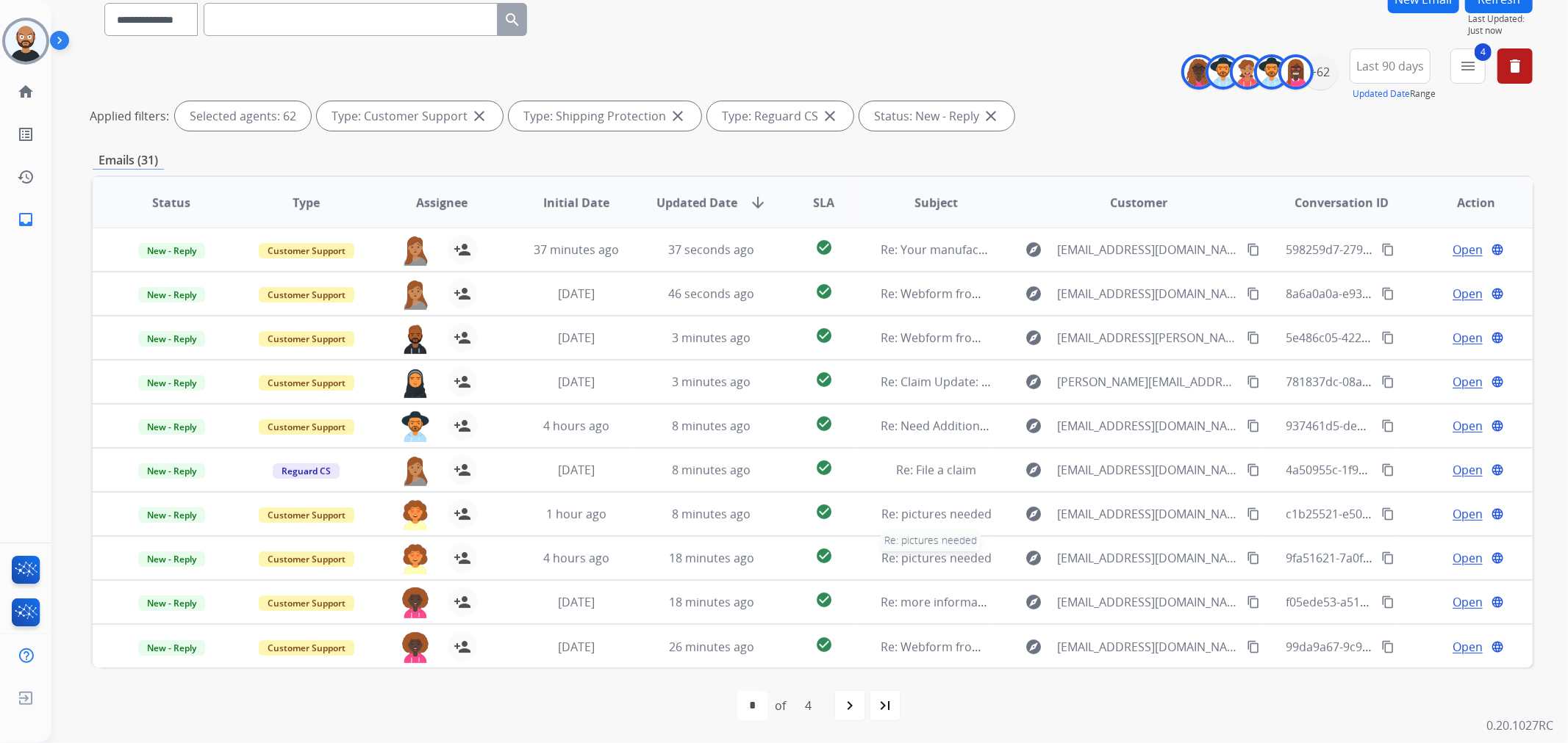
scroll to position [0, 0]
click at [841, 703] on mat-icon "navigate_next" at bounding box center [850, 706] width 17 height 17
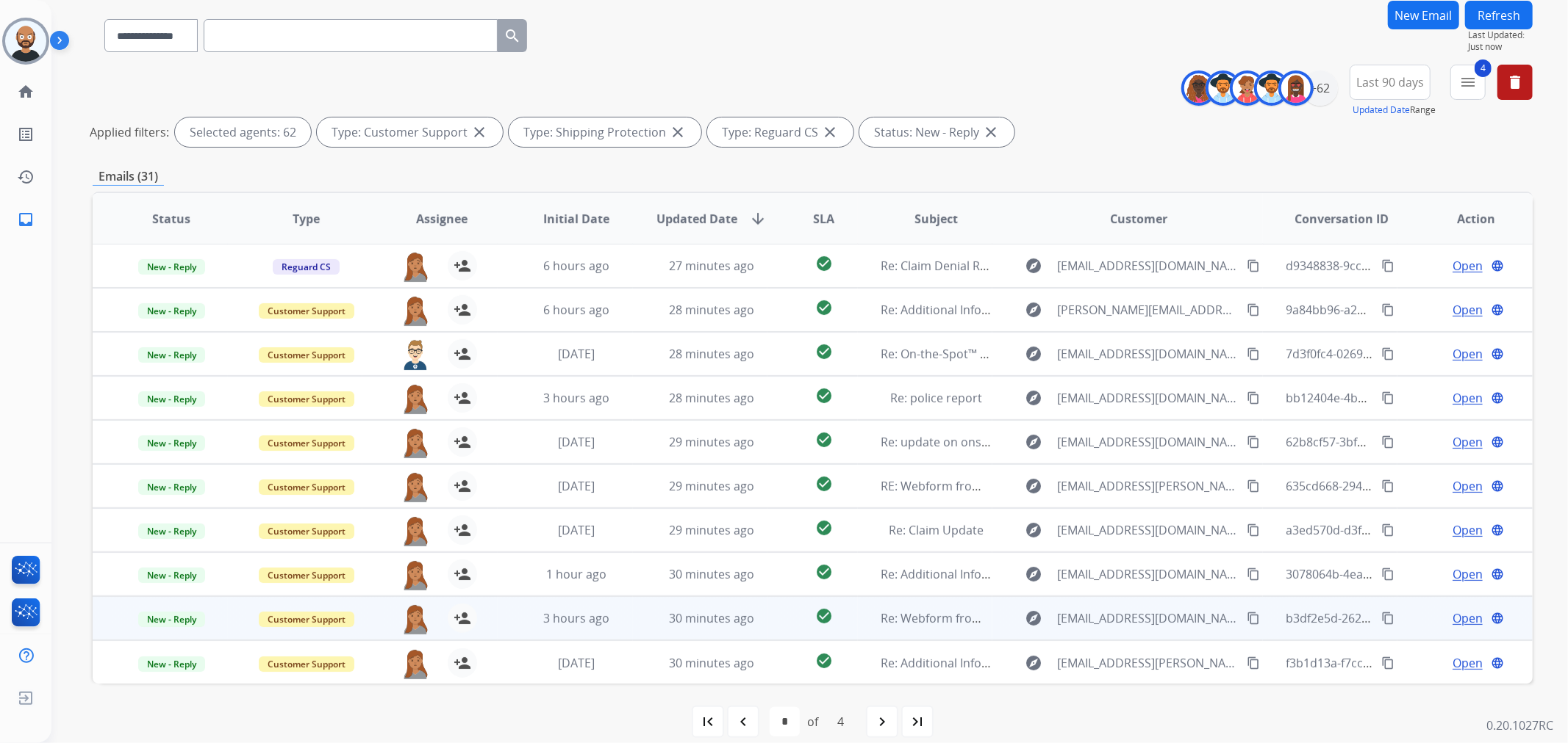
scroll to position [127, 0]
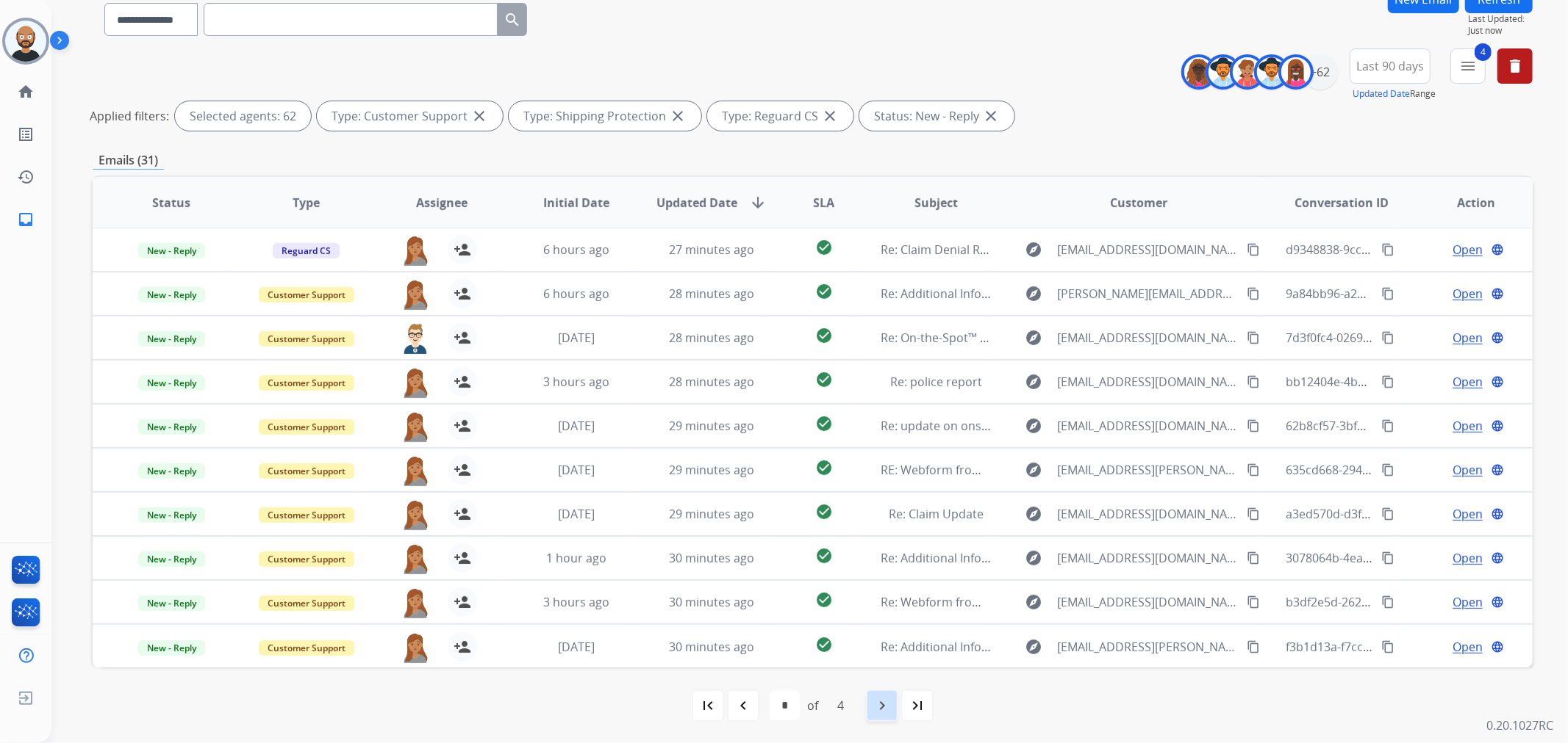
click at [871, 697] on div "navigate_next" at bounding box center [881, 705] width 32 height 32
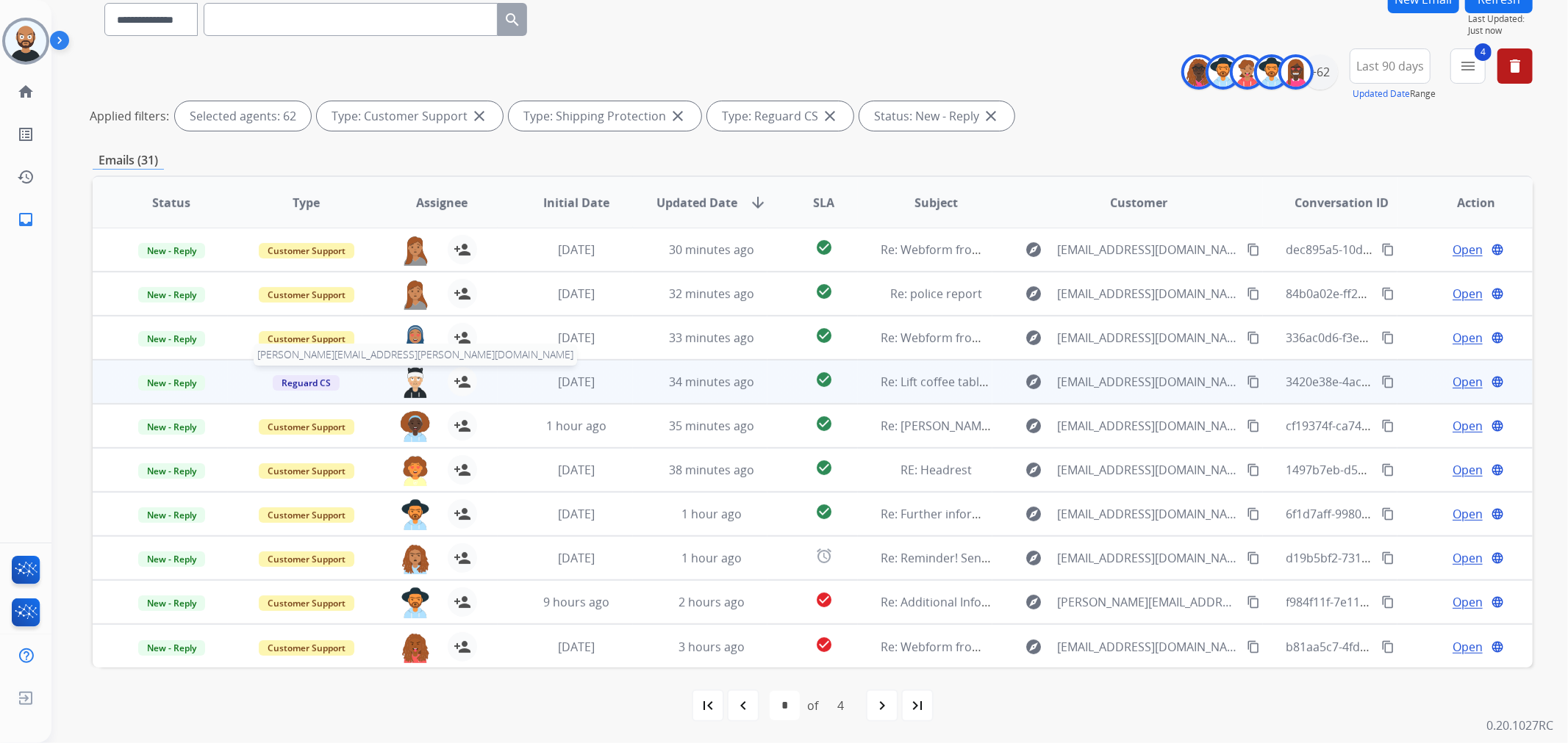
click at [412, 384] on img at bounding box center [415, 383] width 29 height 31
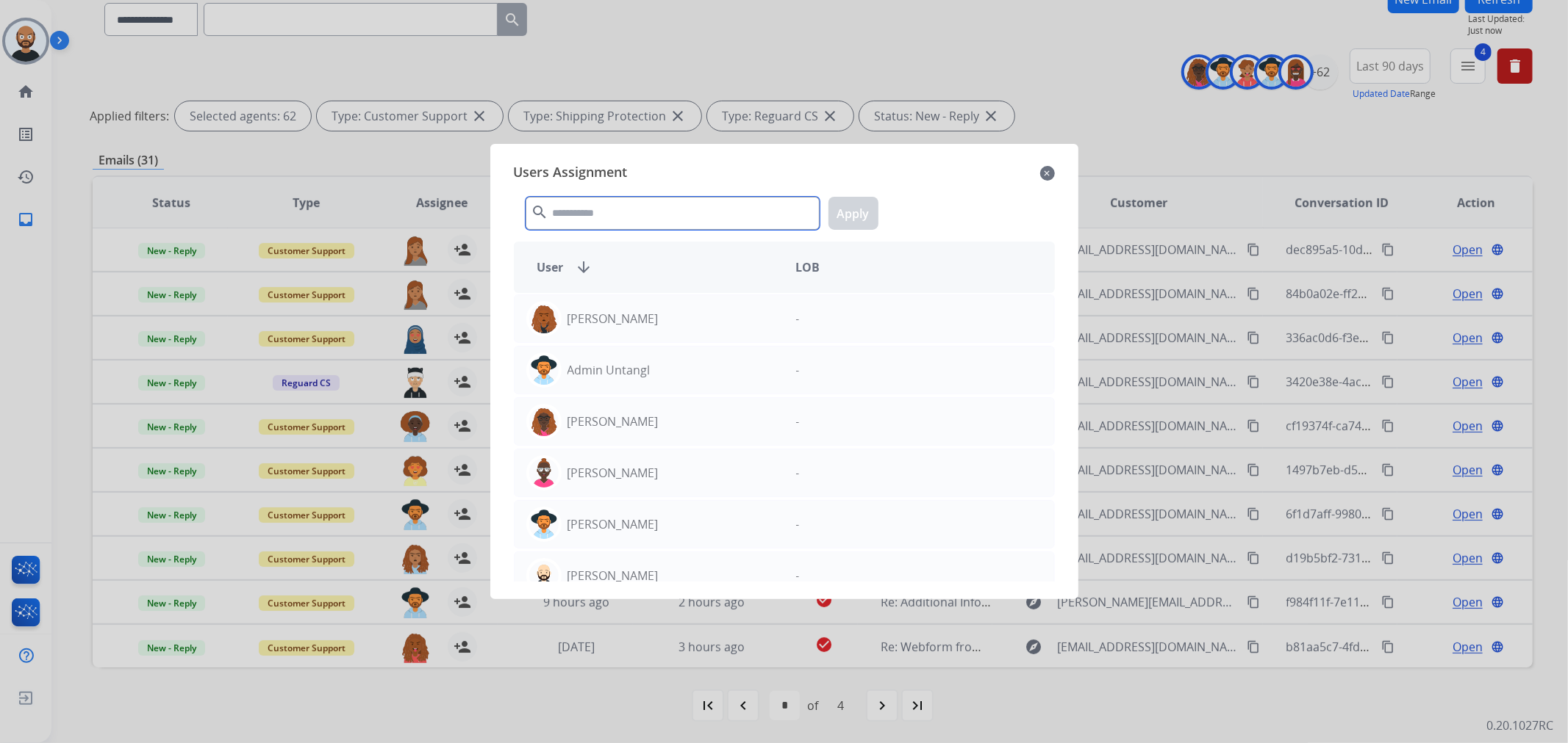
click at [655, 221] on input "text" at bounding box center [672, 213] width 294 height 33
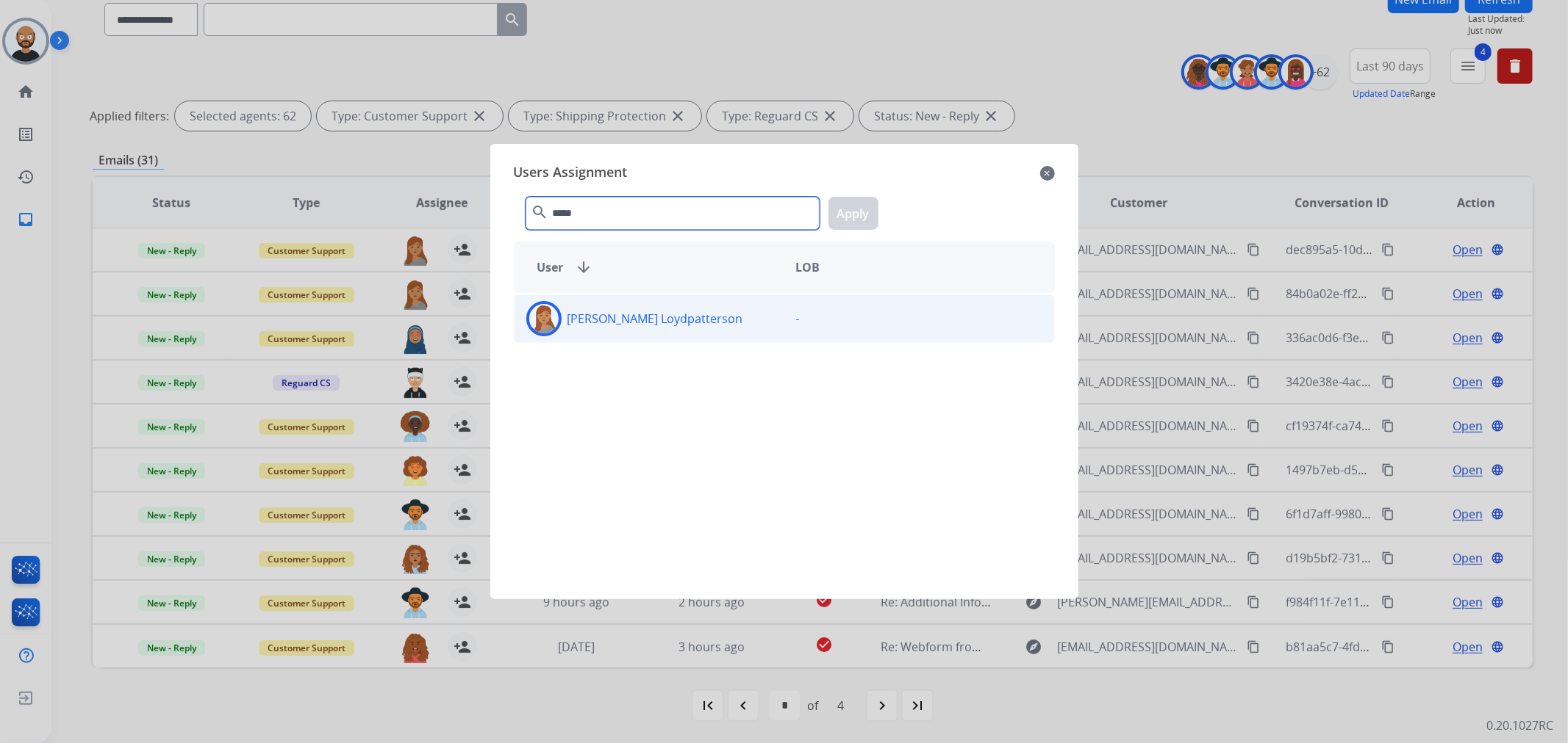
type input "*****"
click at [649, 320] on p "[PERSON_NAME] Loydpatterson" at bounding box center [654, 319] width 175 height 17
click at [842, 224] on button "Apply" at bounding box center [854, 213] width 50 height 33
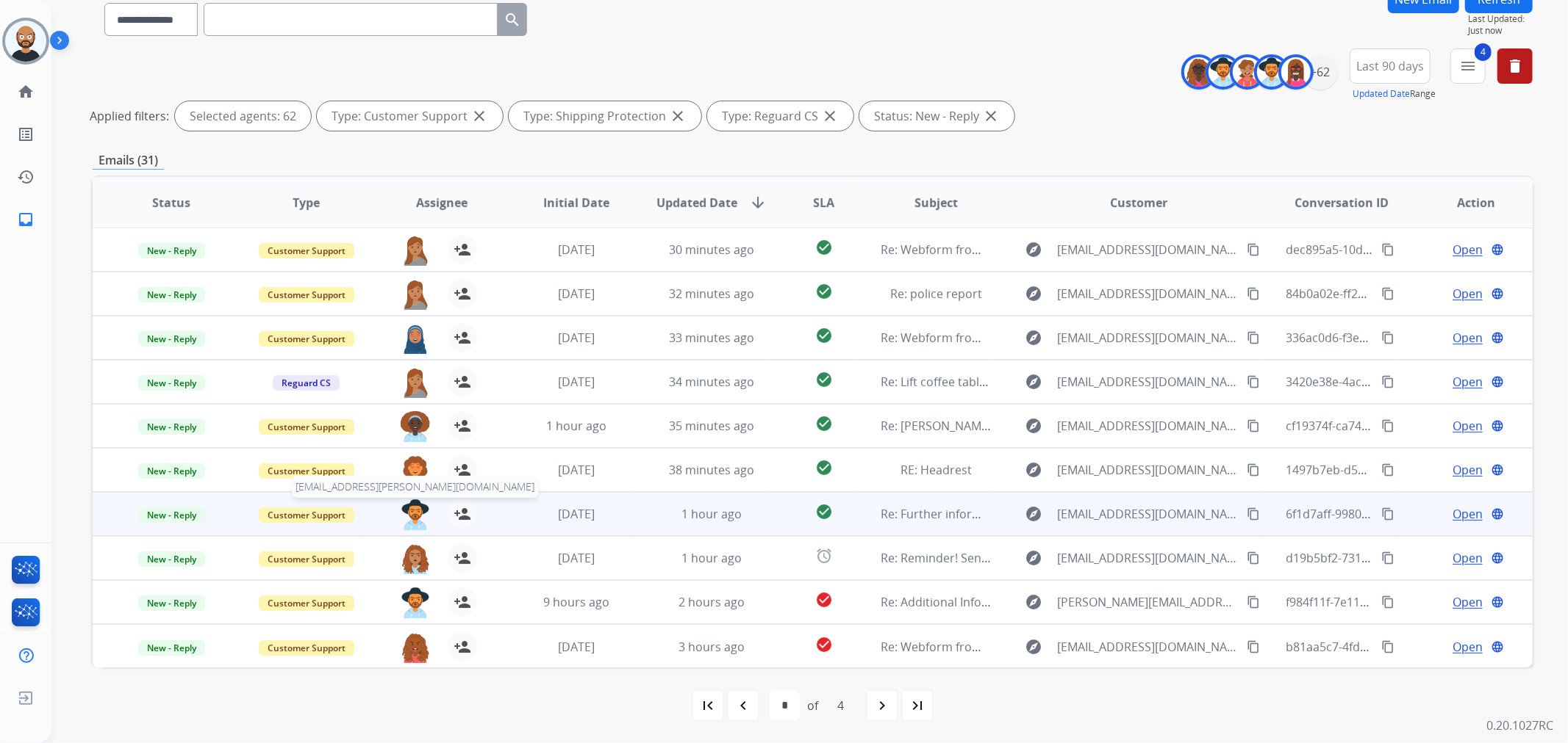
click at [410, 509] on img at bounding box center [415, 515] width 29 height 31
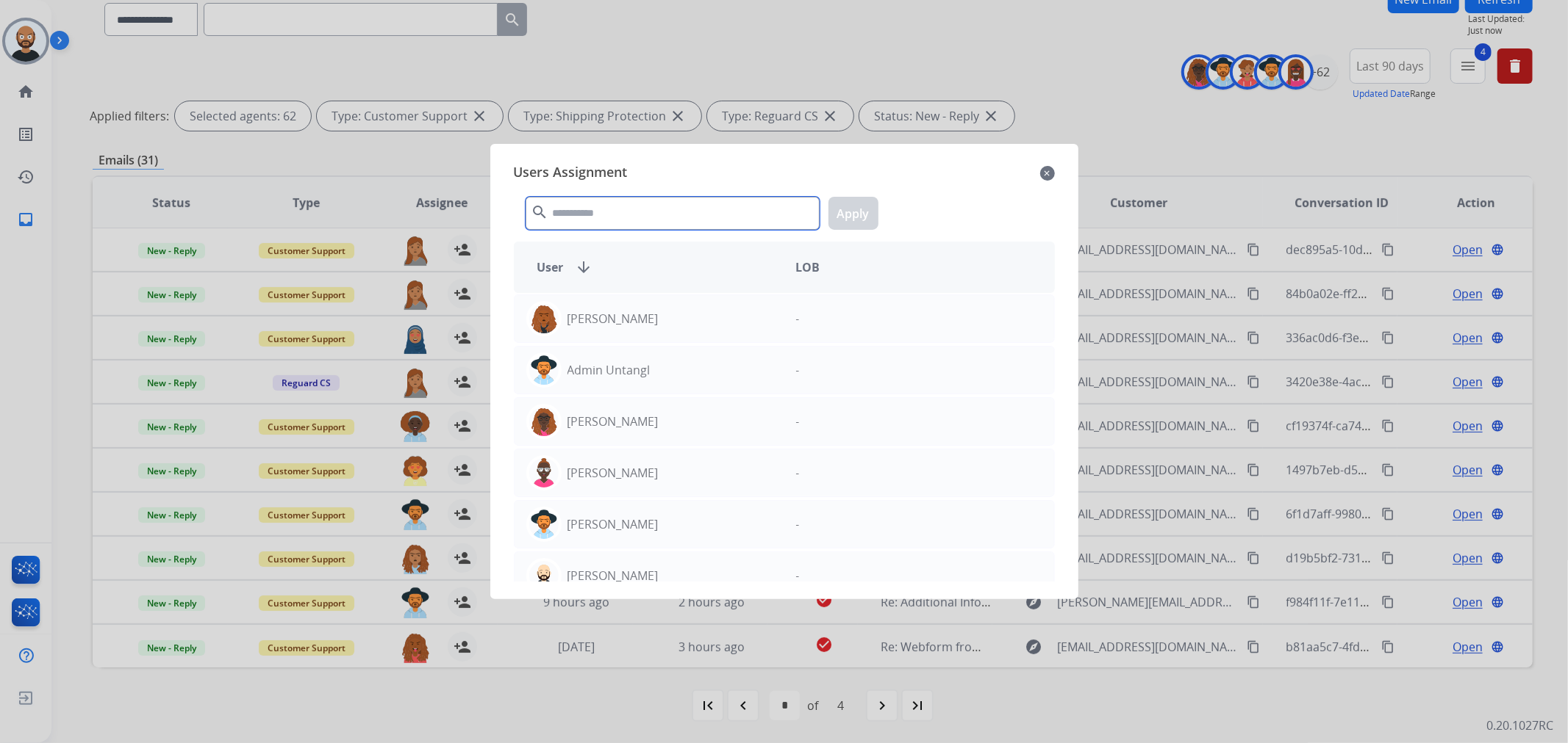
click at [607, 213] on input "text" at bounding box center [672, 213] width 294 height 33
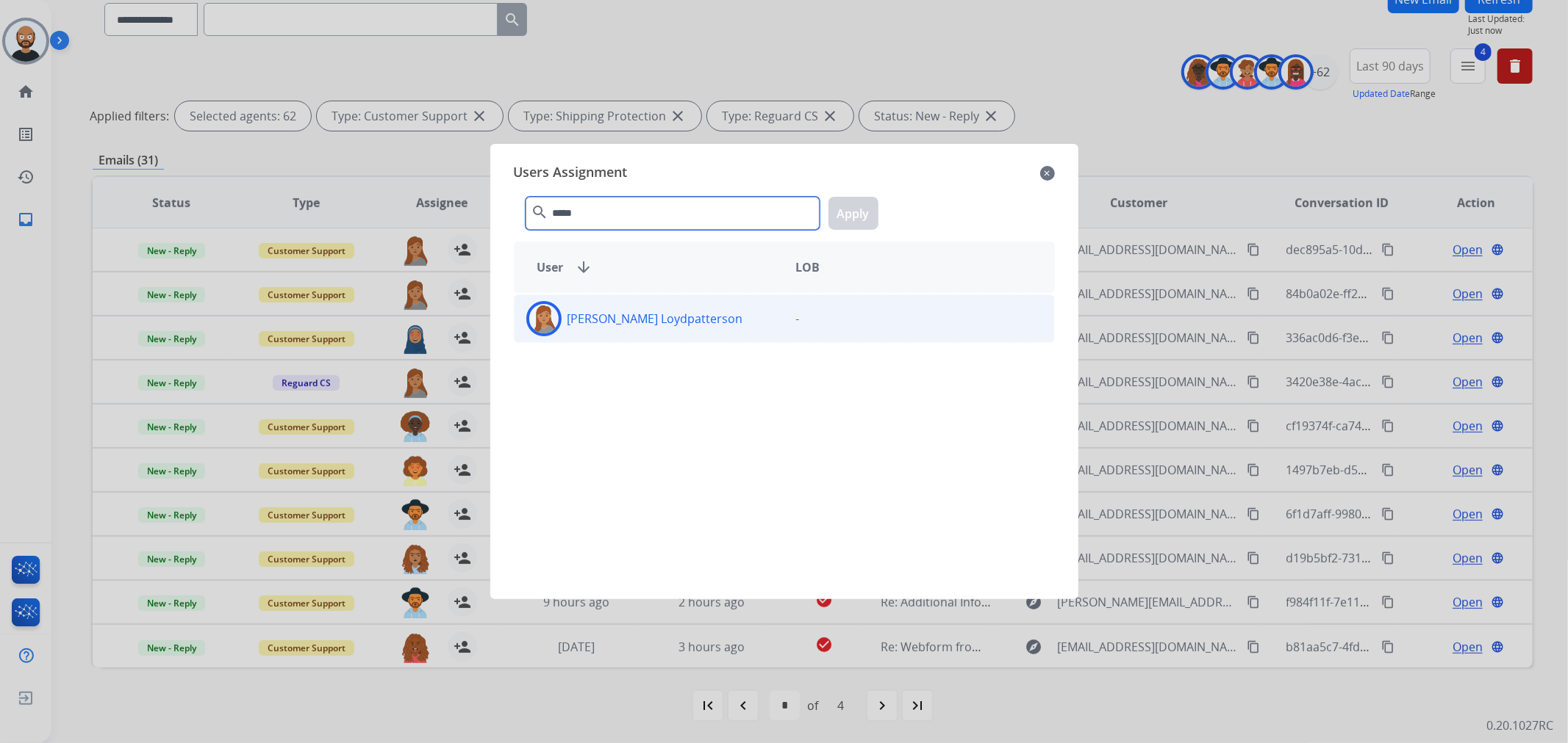
type input "*****"
click at [695, 310] on div "[PERSON_NAME] Loydpatterson" at bounding box center [649, 319] width 269 height 35
click at [847, 208] on button "Apply" at bounding box center [854, 213] width 50 height 33
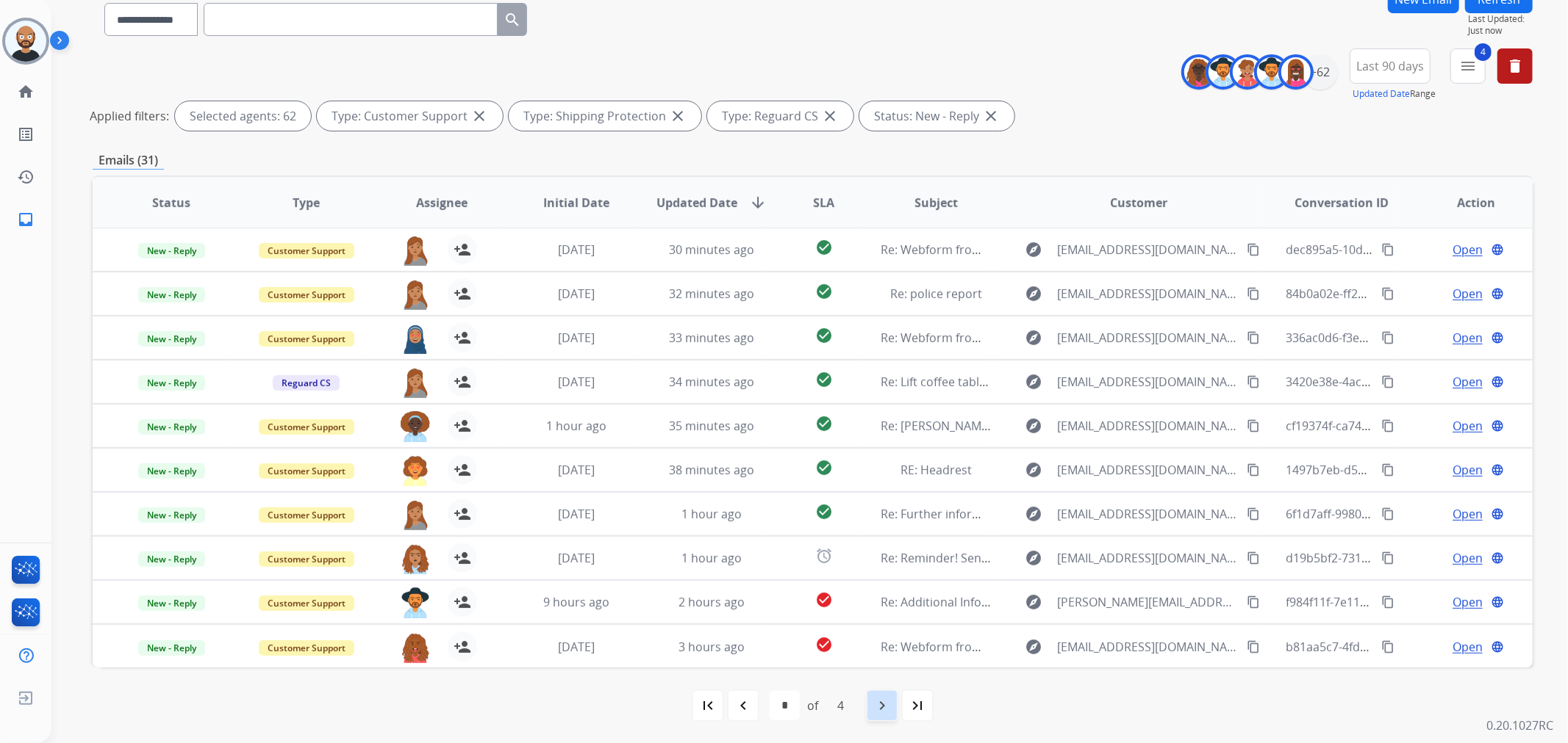
click at [875, 703] on mat-icon "navigate_next" at bounding box center [882, 706] width 17 height 17
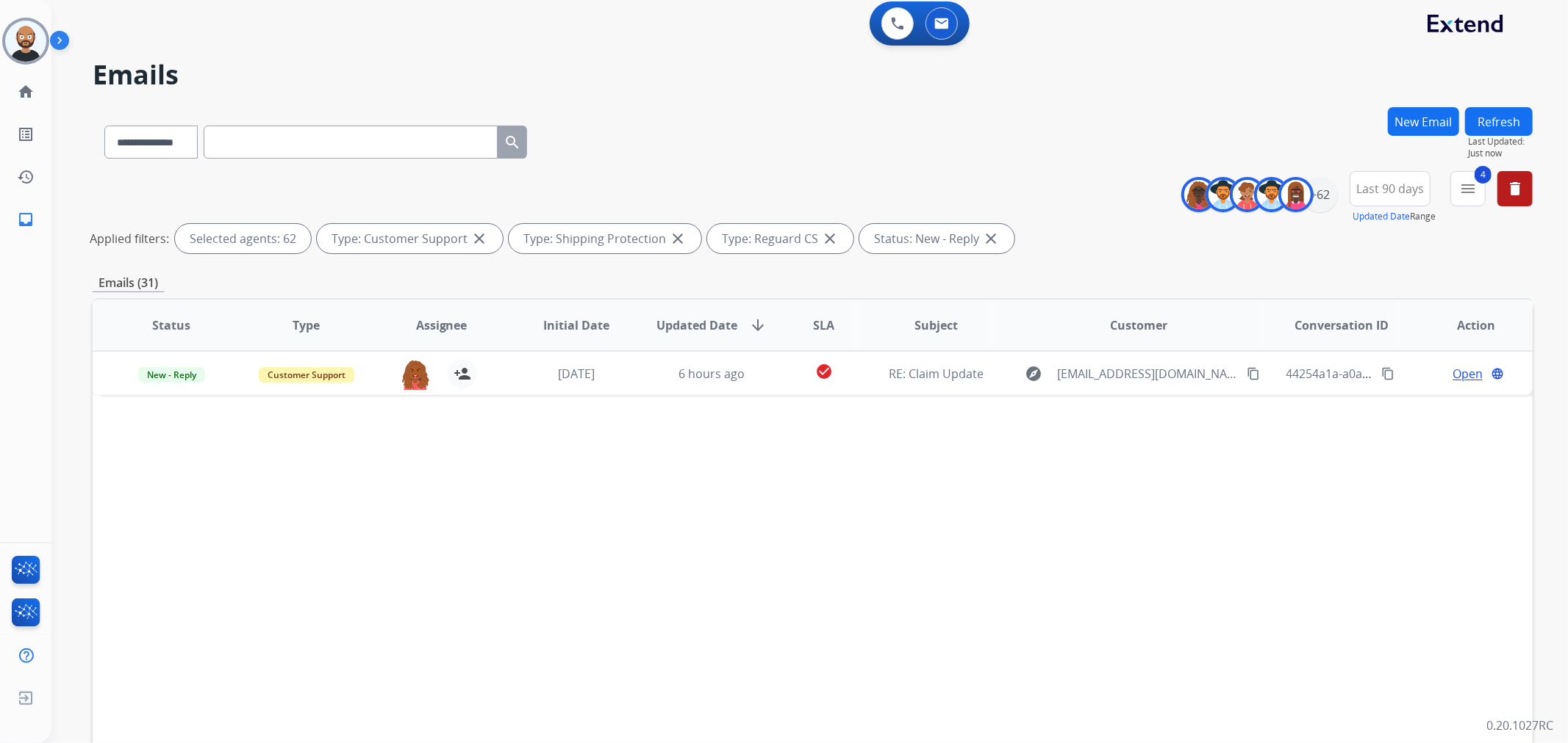
scroll to position [0, 0]
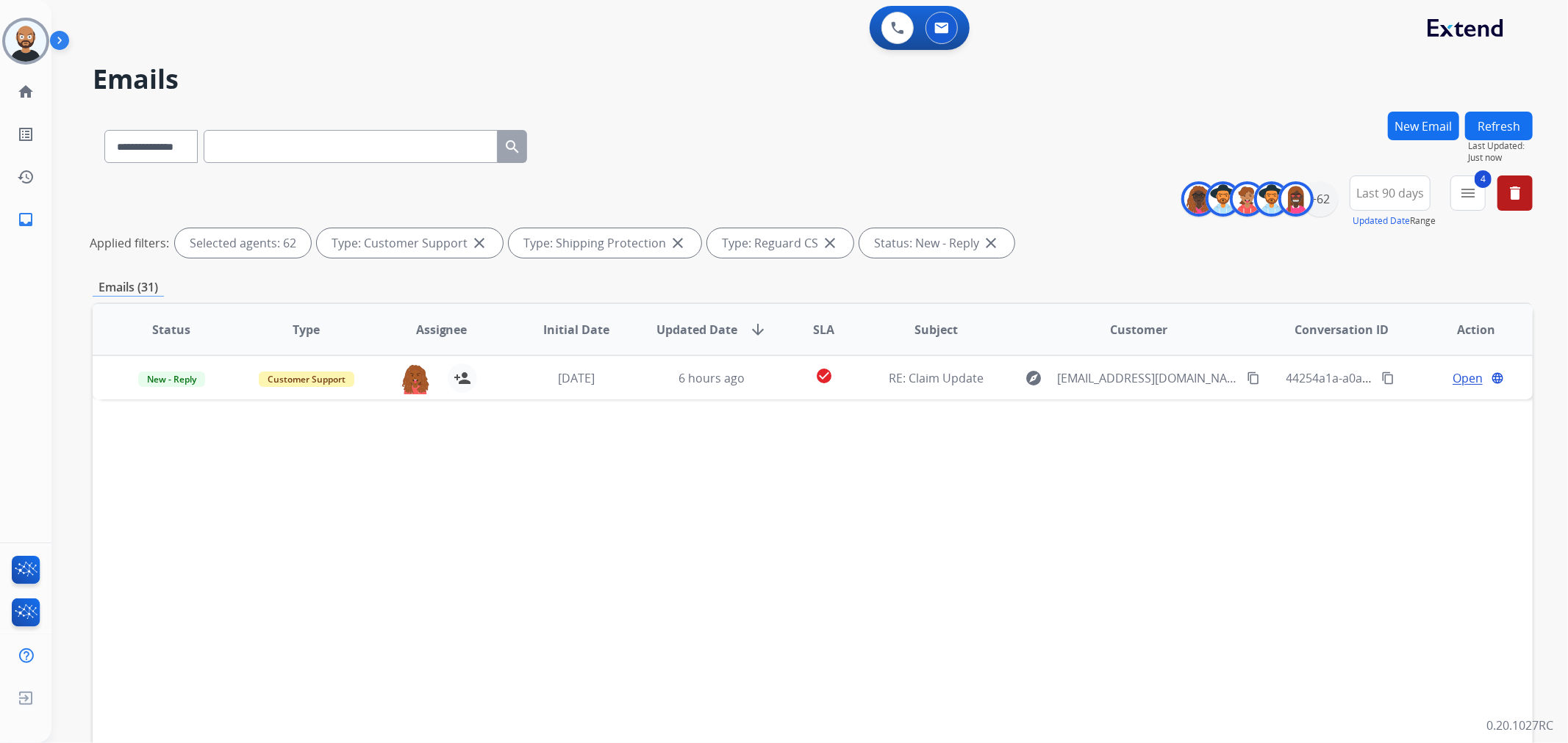
click at [1505, 120] on button "Refresh" at bounding box center [1498, 126] width 68 height 29
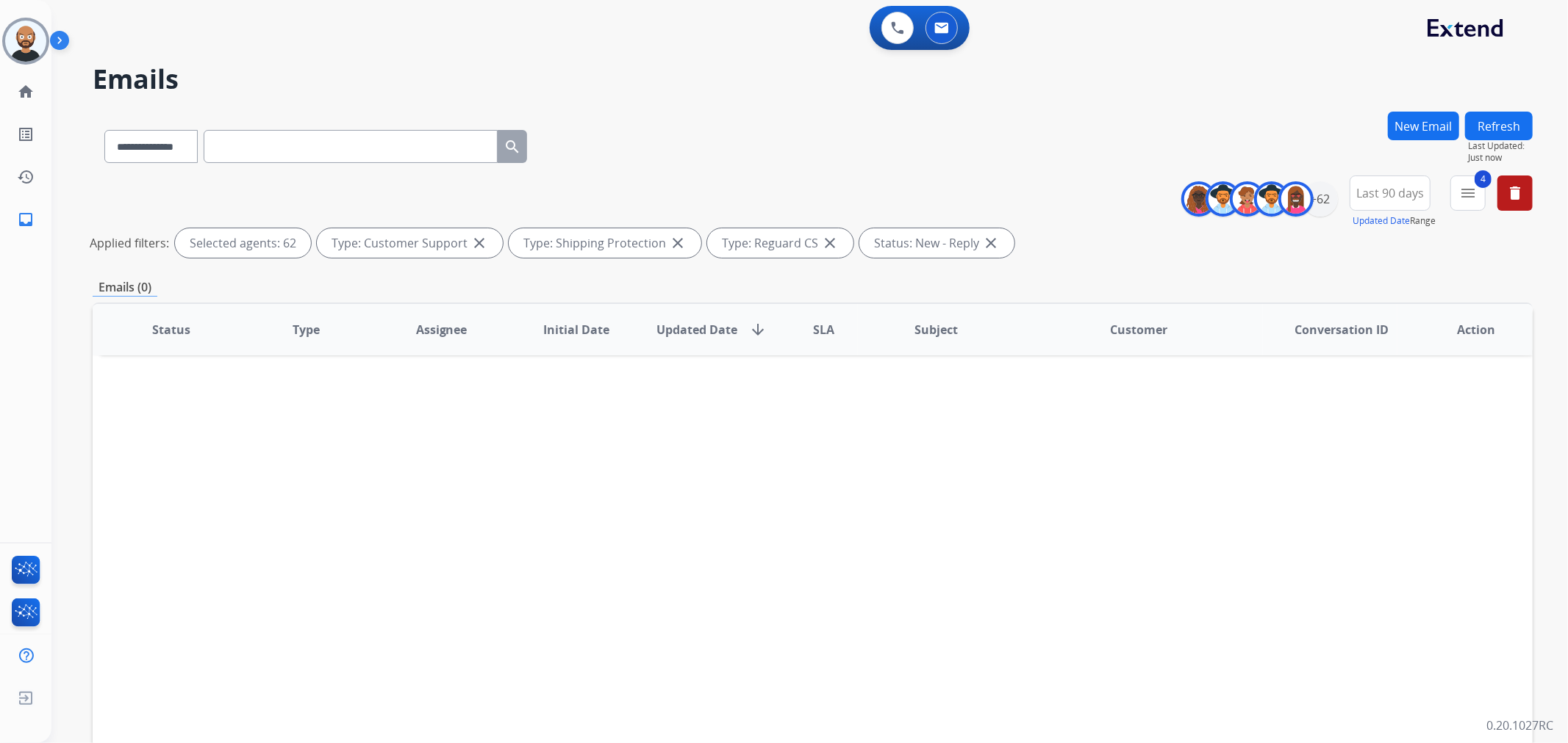
scroll to position [127, 0]
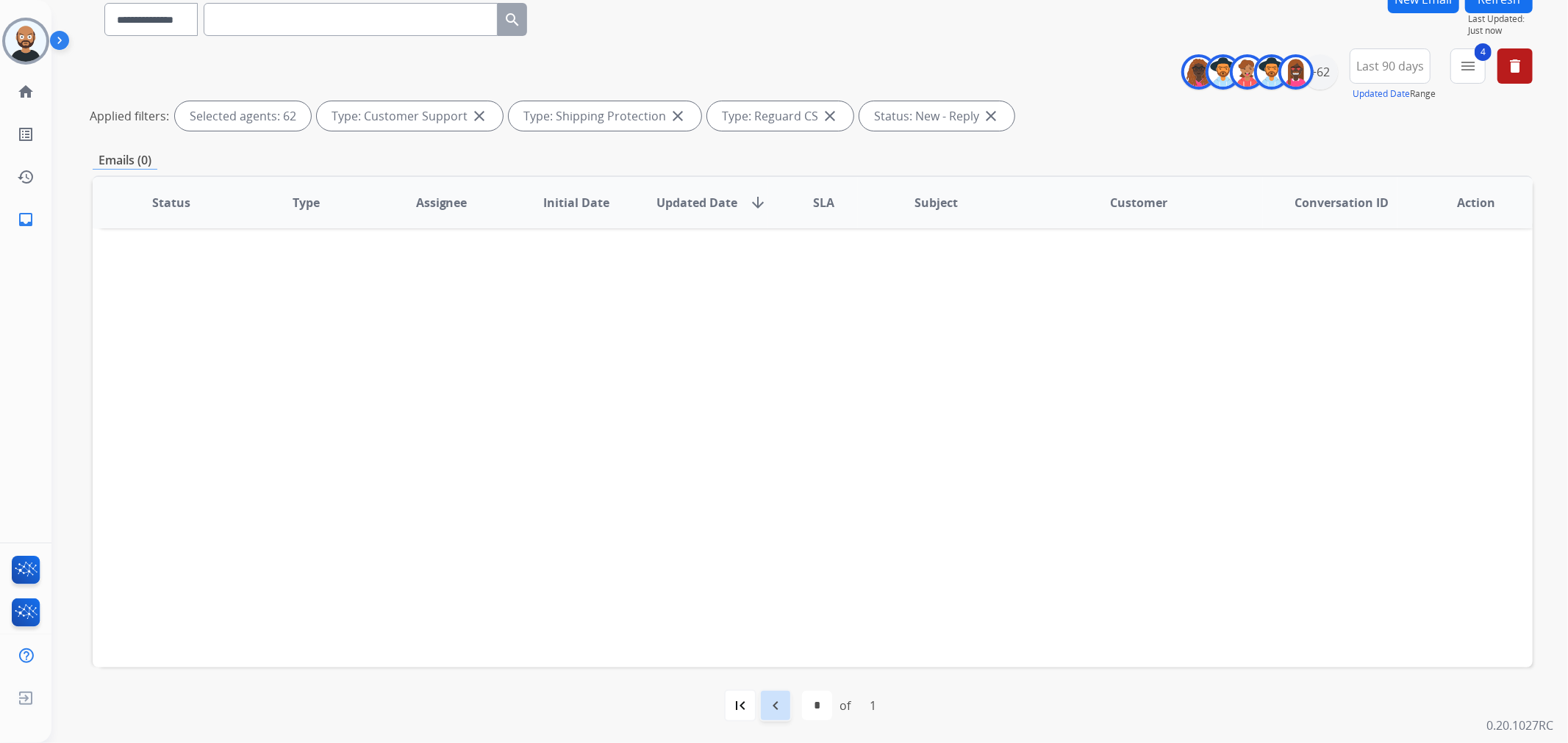
click at [773, 695] on div "navigate_before" at bounding box center [774, 705] width 32 height 32
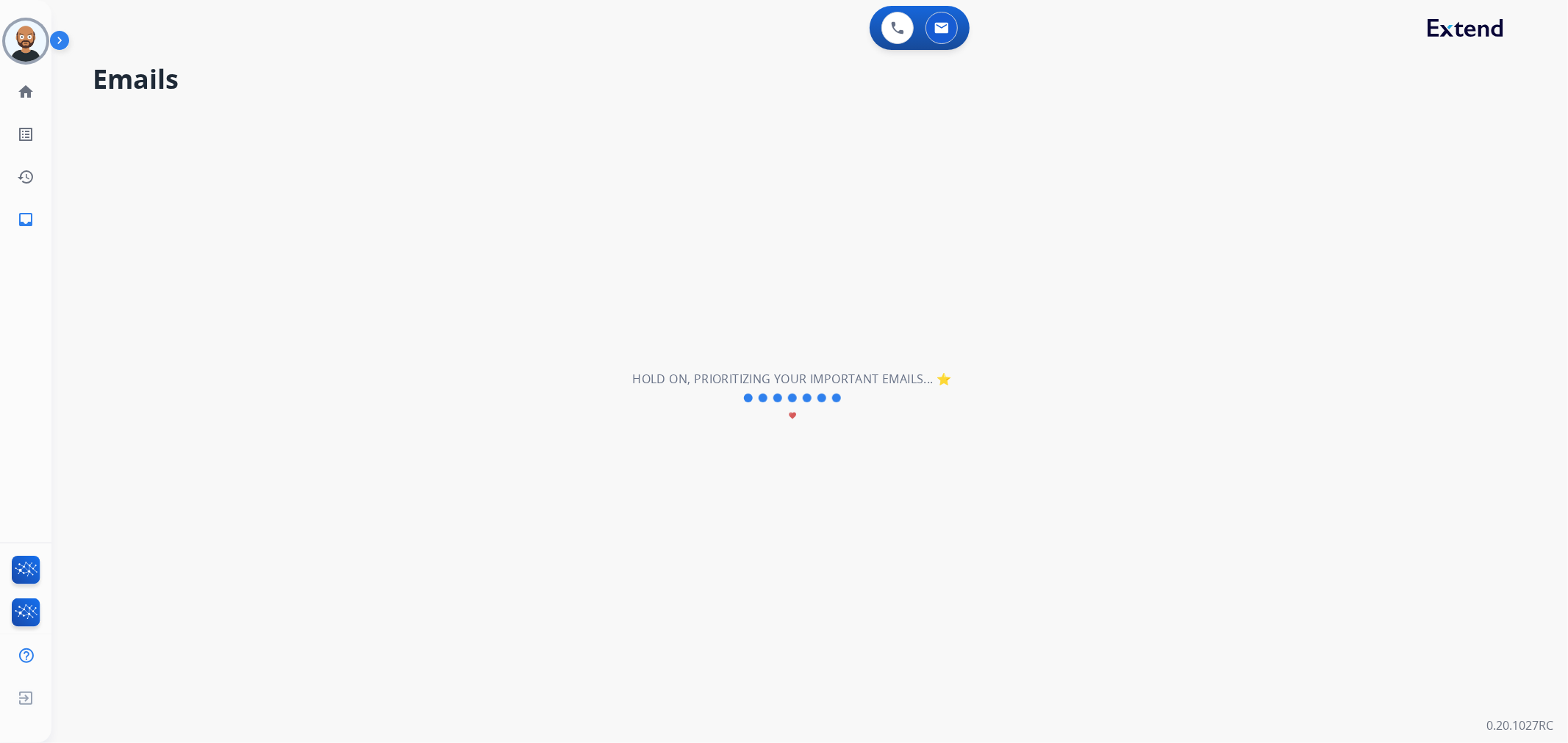
scroll to position [0, 0]
select select "*"
